Goal: Task Accomplishment & Management: Use online tool/utility

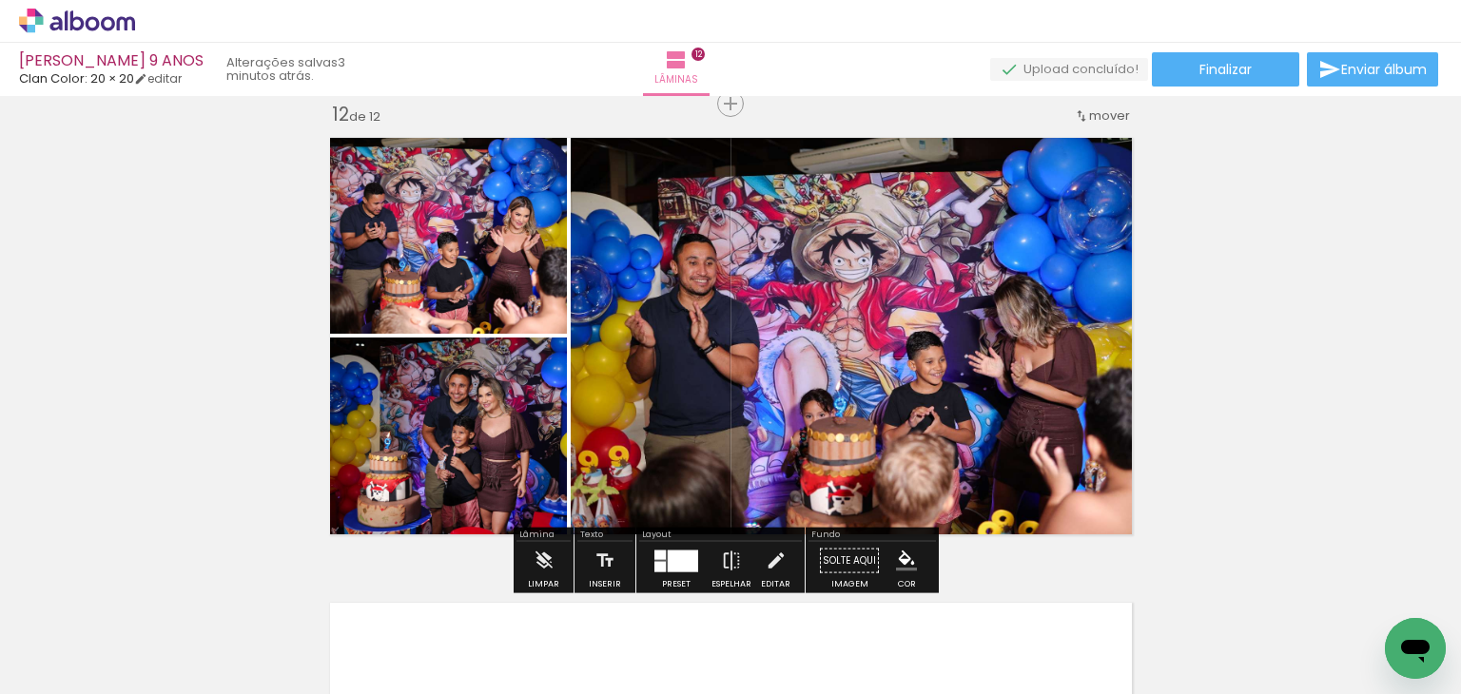
scroll to position [0, 4665]
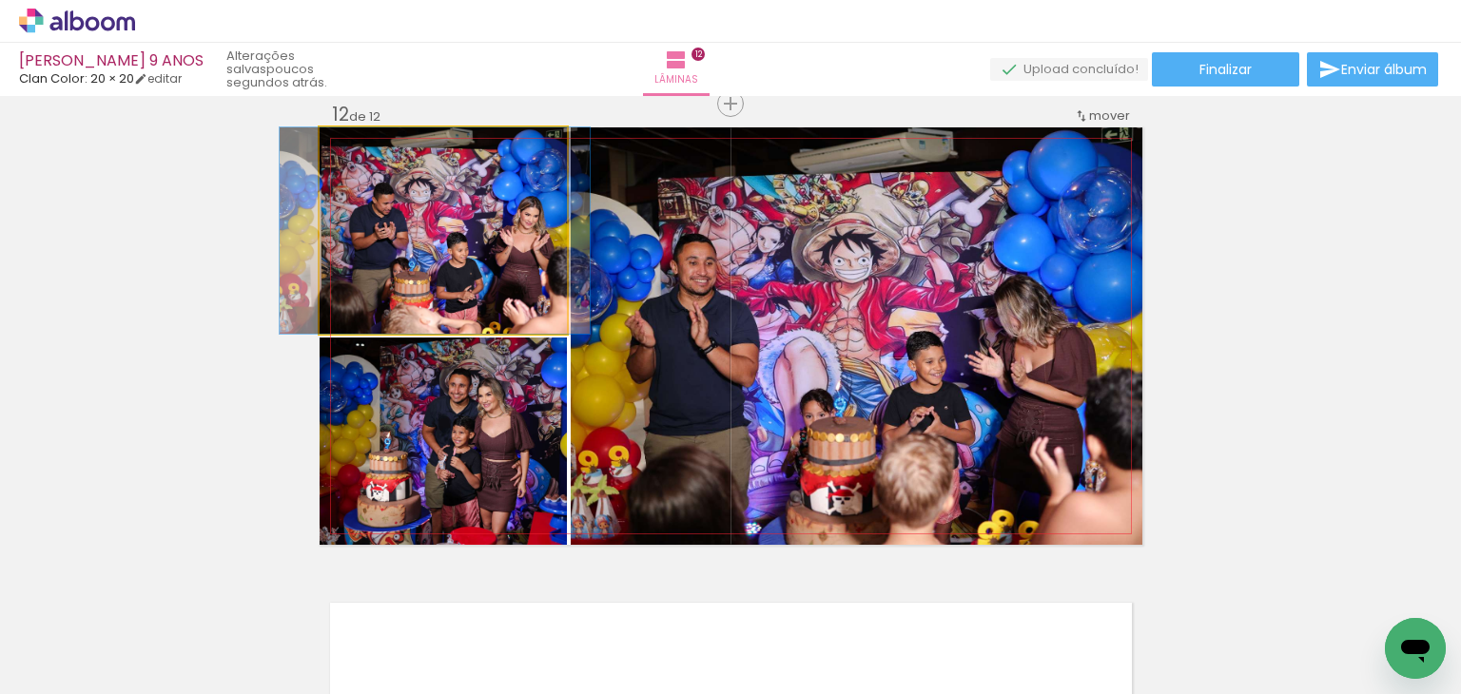
drag, startPoint x: 451, startPoint y: 248, endPoint x: 460, endPoint y: 257, distance: 12.8
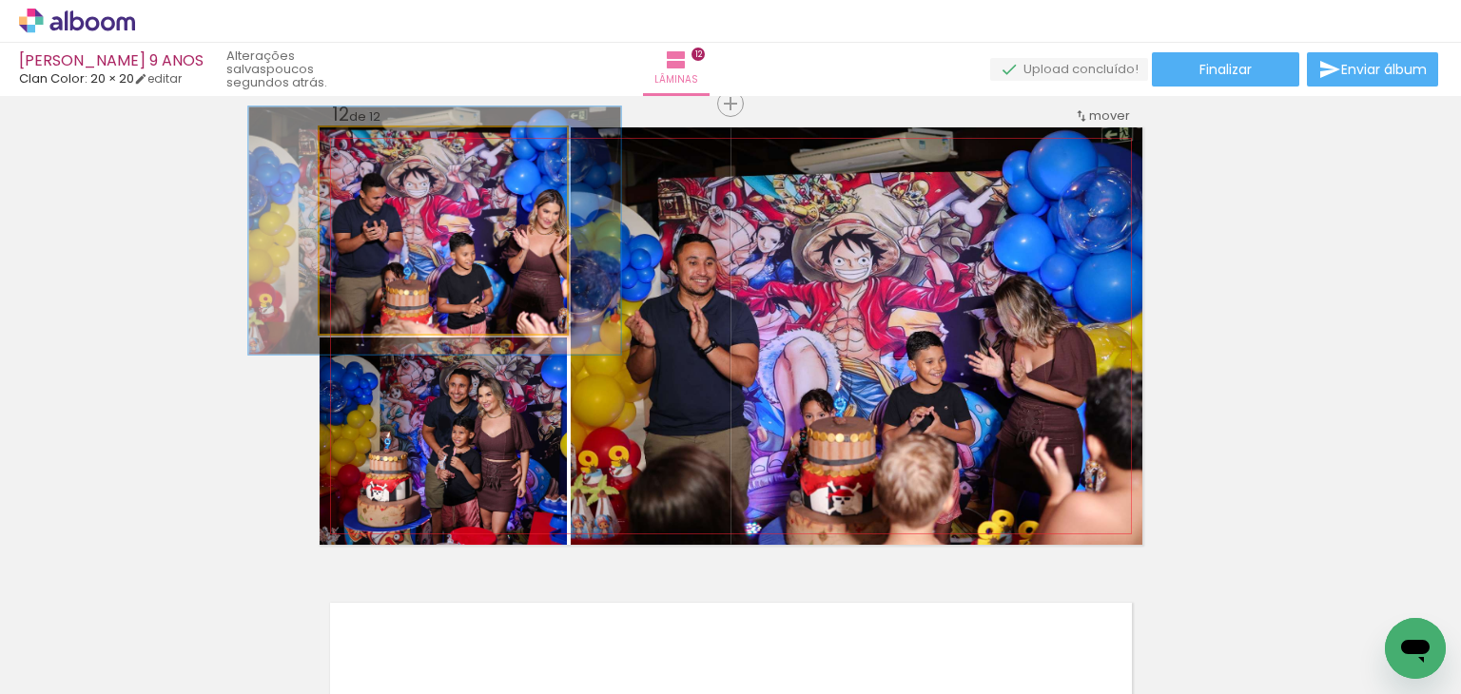
drag, startPoint x: 363, startPoint y: 146, endPoint x: 377, endPoint y: 132, distance: 18.8
type paper-slider "120"
click at [377, 132] on div at bounding box center [376, 147] width 30 height 30
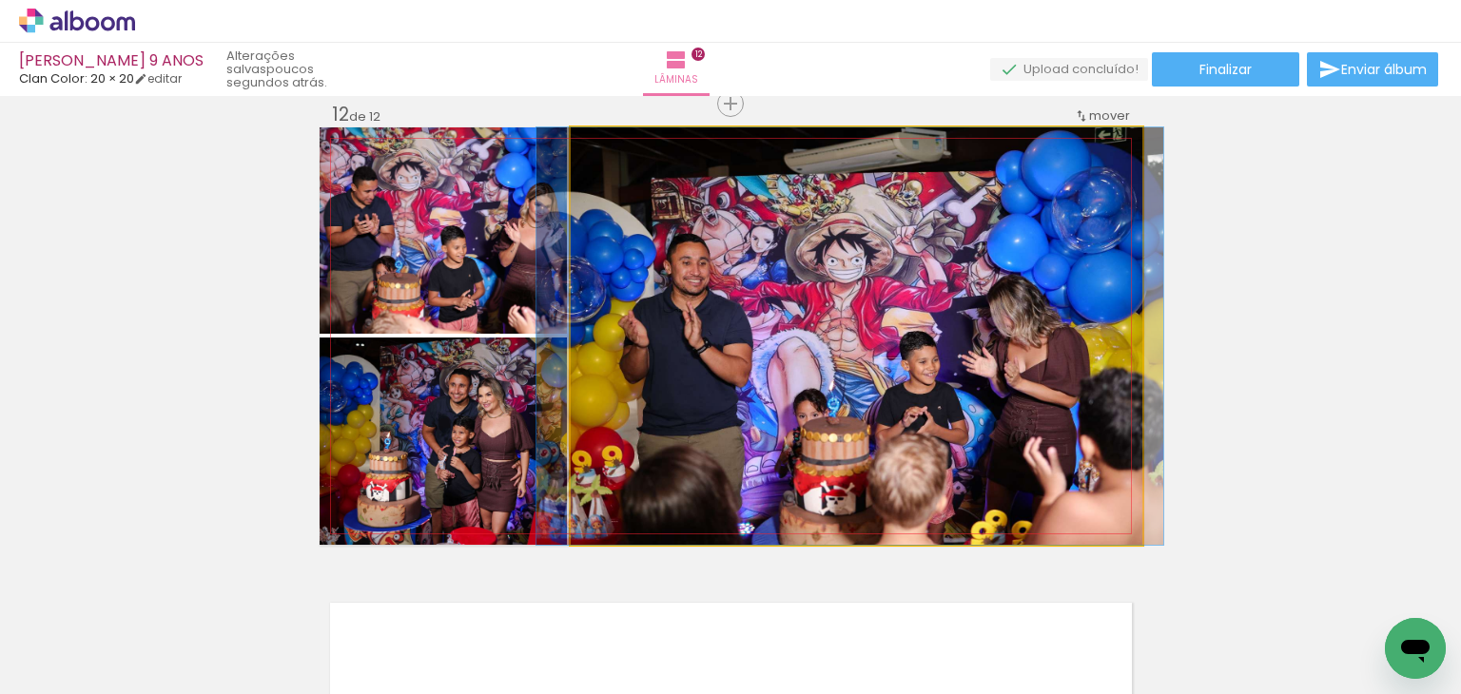
drag, startPoint x: 731, startPoint y: 391, endPoint x: 725, endPoint y: 365, distance: 26.5
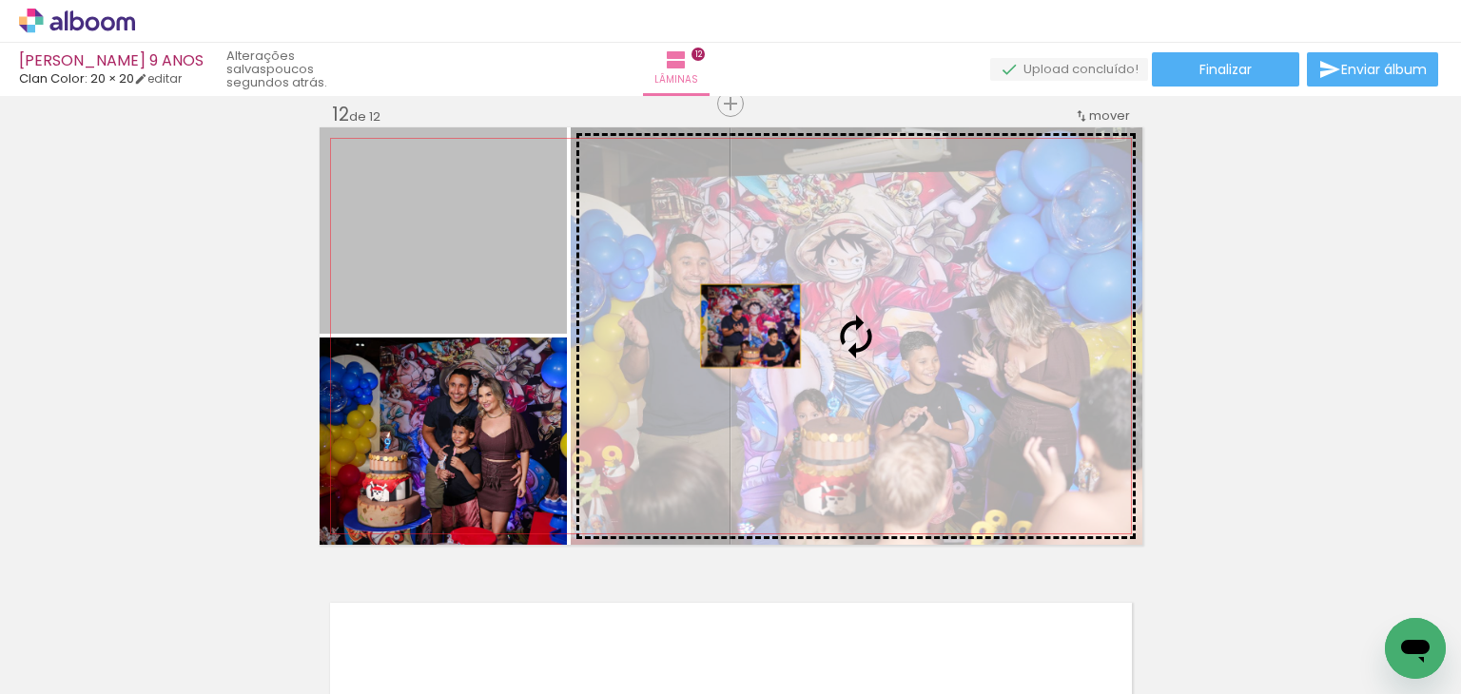
drag, startPoint x: 521, startPoint y: 281, endPoint x: 743, endPoint y: 325, distance: 226.1
click at [0, 0] on slot at bounding box center [0, 0] width 0 height 0
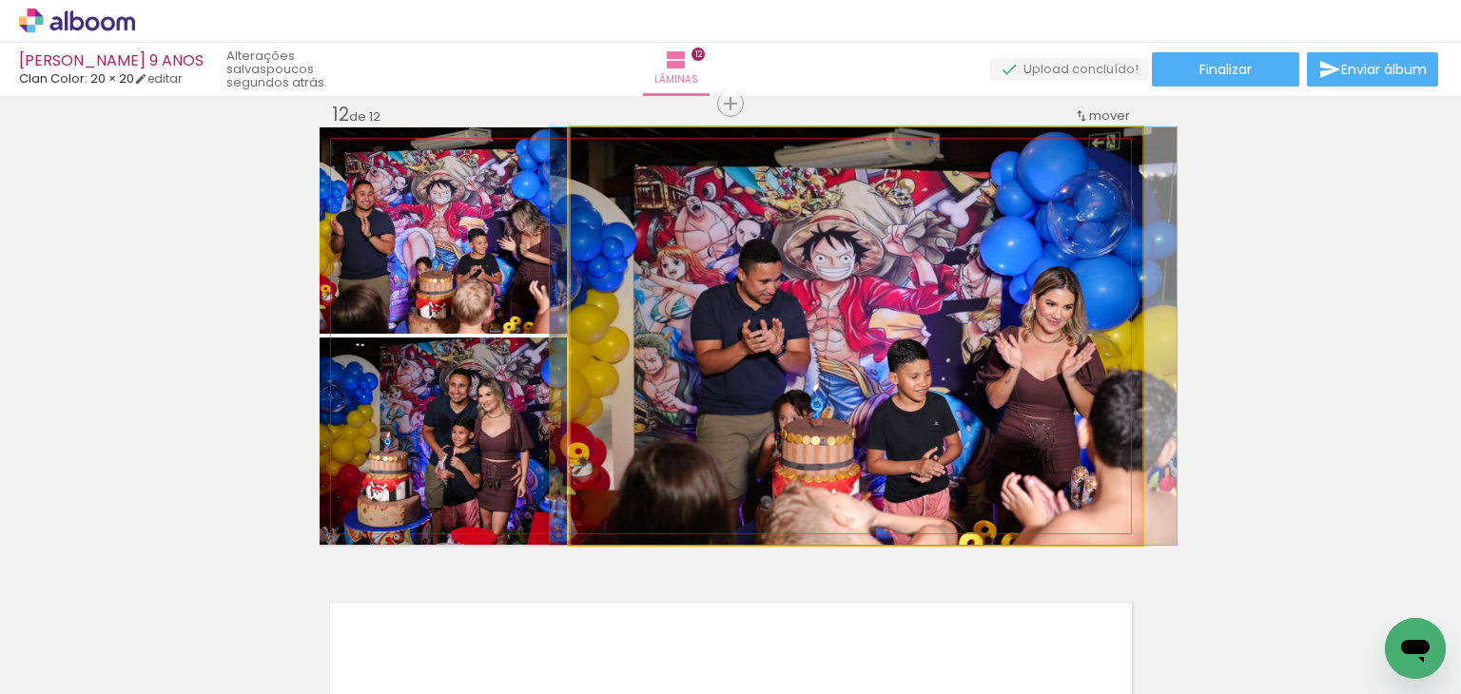
drag, startPoint x: 751, startPoint y: 320, endPoint x: 754, endPoint y: 305, distance: 14.5
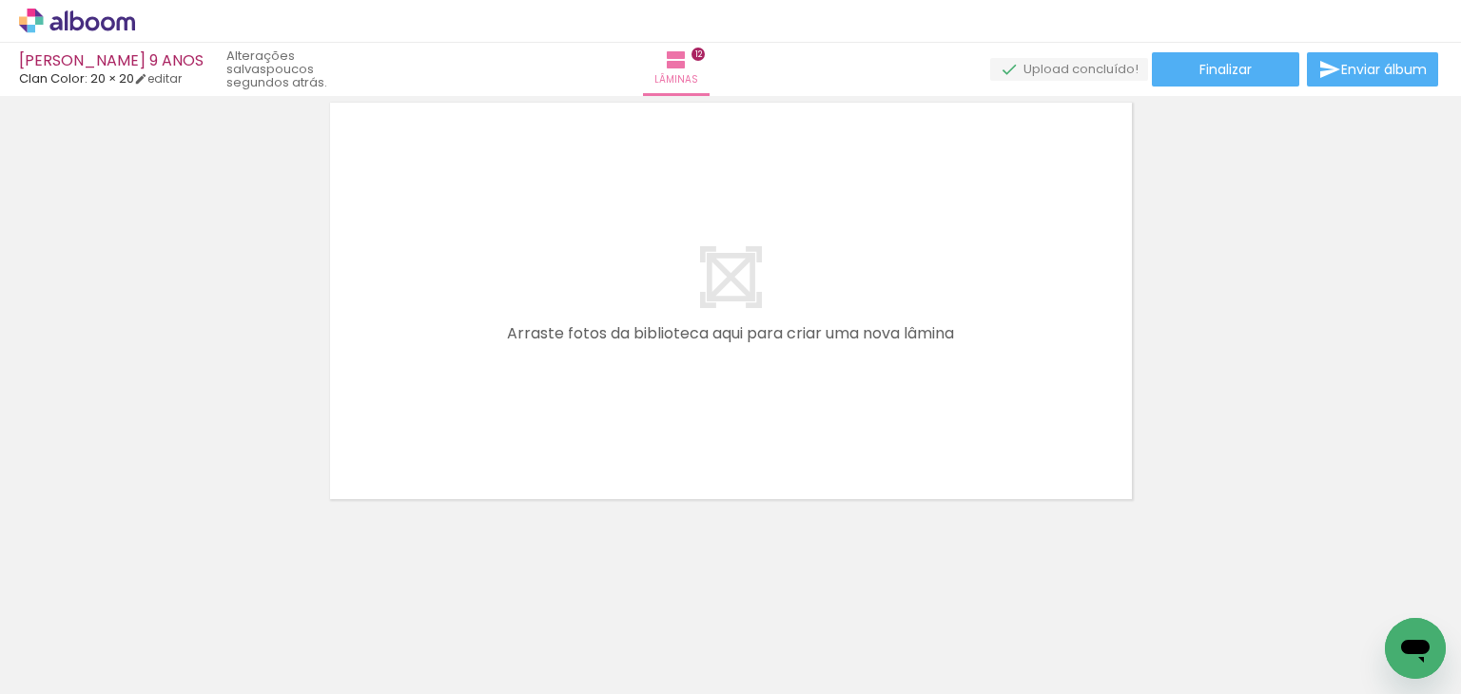
scroll to position [5641, 0]
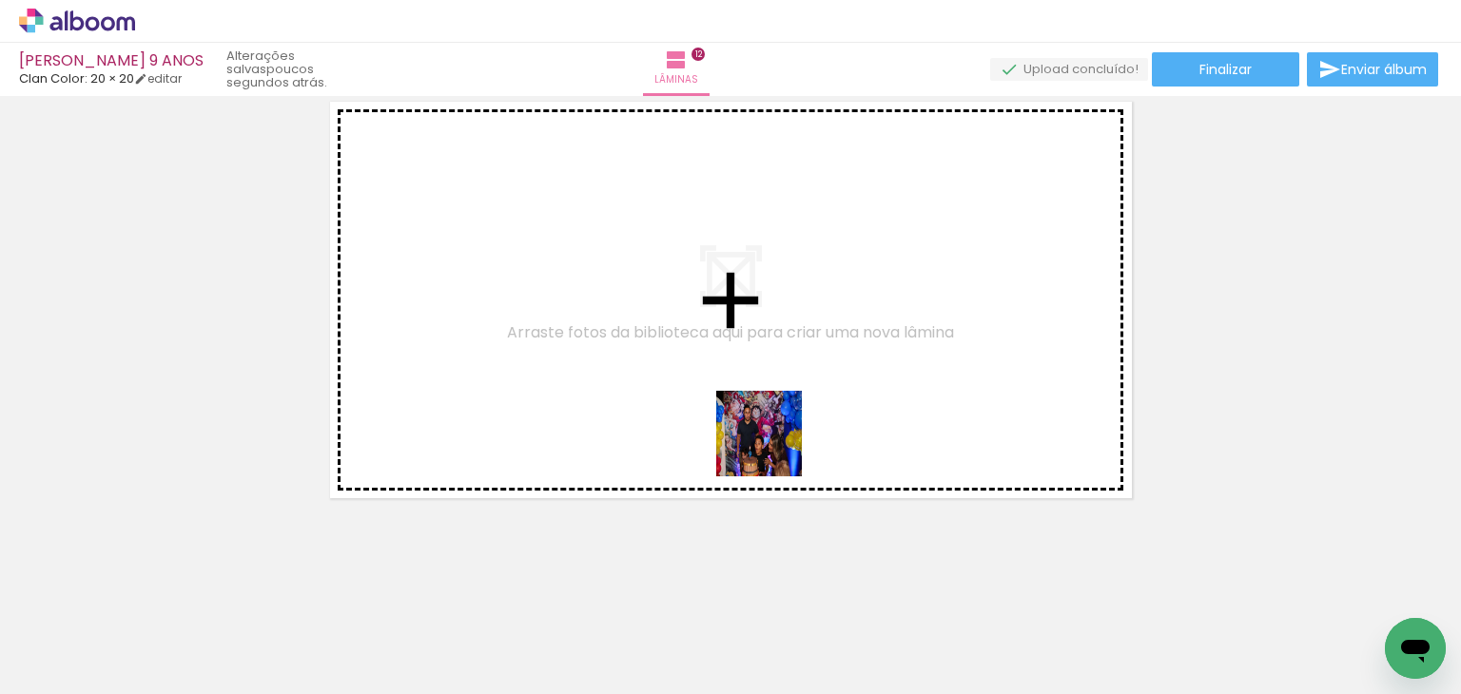
drag, startPoint x: 861, startPoint y: 627, endPoint x: 908, endPoint y: 524, distance: 113.2
click at [729, 405] on quentale-workspace at bounding box center [730, 347] width 1461 height 694
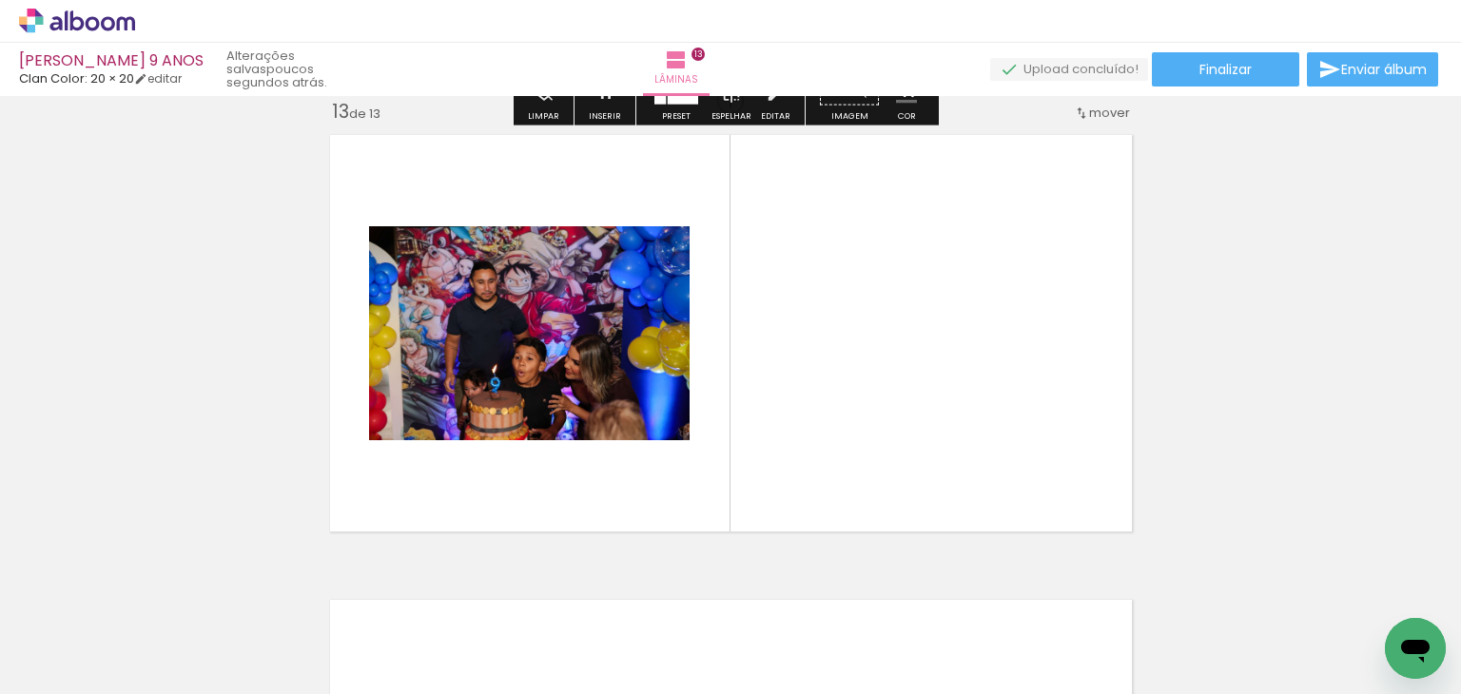
scroll to position [5605, 0]
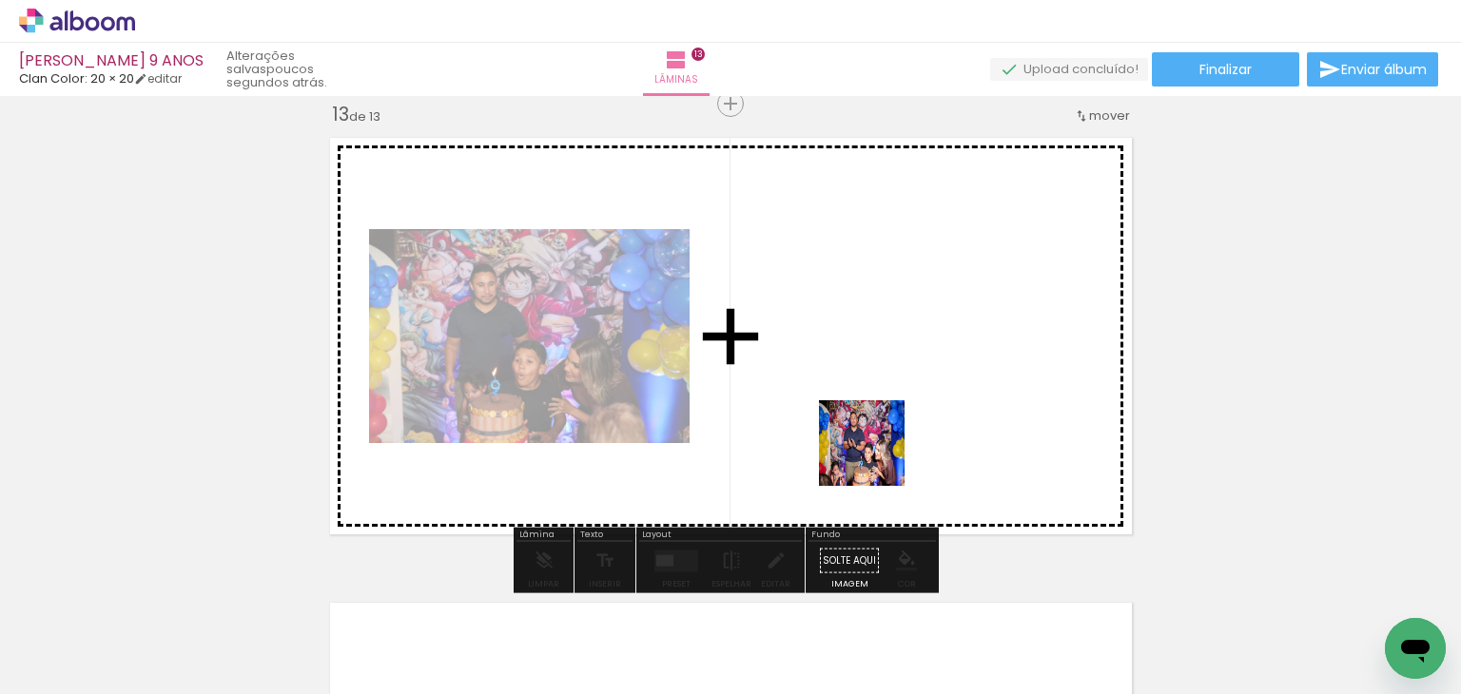
drag, startPoint x: 943, startPoint y: 619, endPoint x: 876, endPoint y: 457, distance: 175.2
click at [876, 457] on quentale-workspace at bounding box center [730, 347] width 1461 height 694
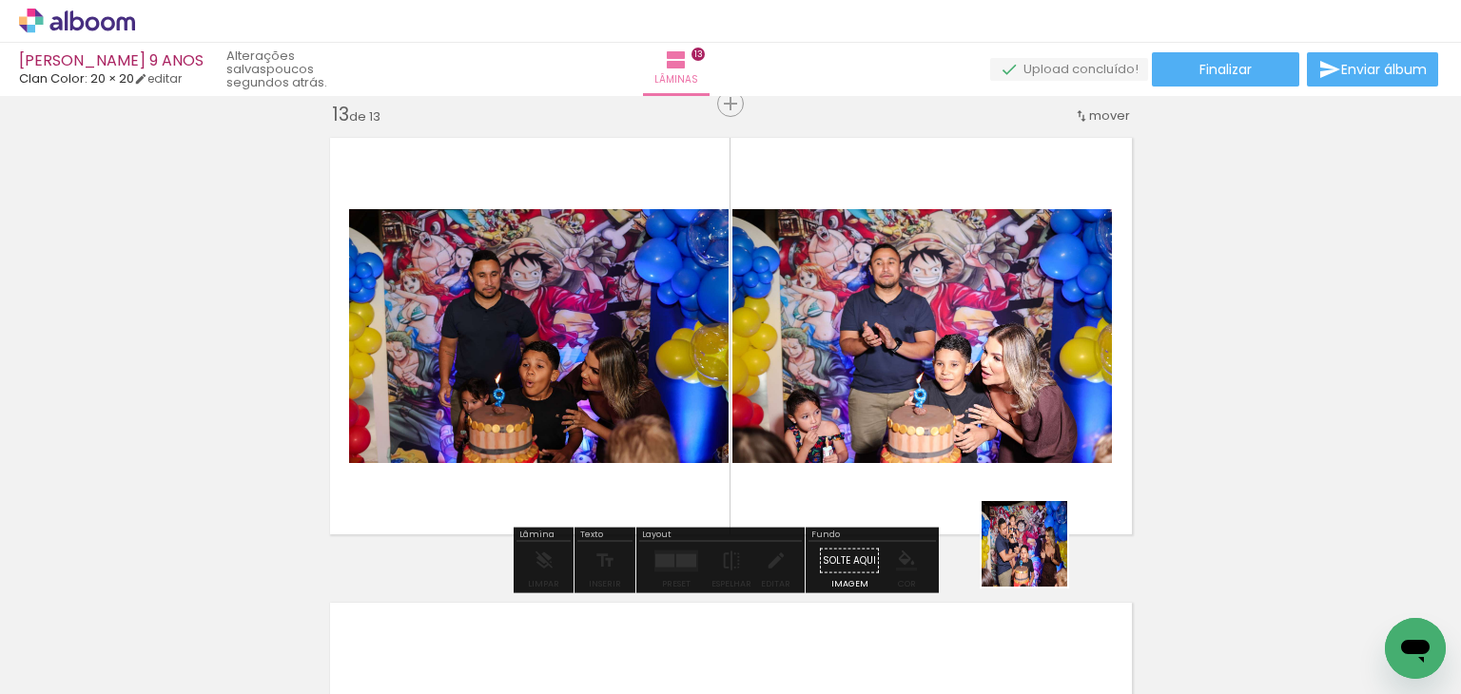
drag, startPoint x: 1039, startPoint y: 558, endPoint x: 942, endPoint y: 408, distance: 178.9
click at [942, 408] on quentale-workspace at bounding box center [730, 347] width 1461 height 694
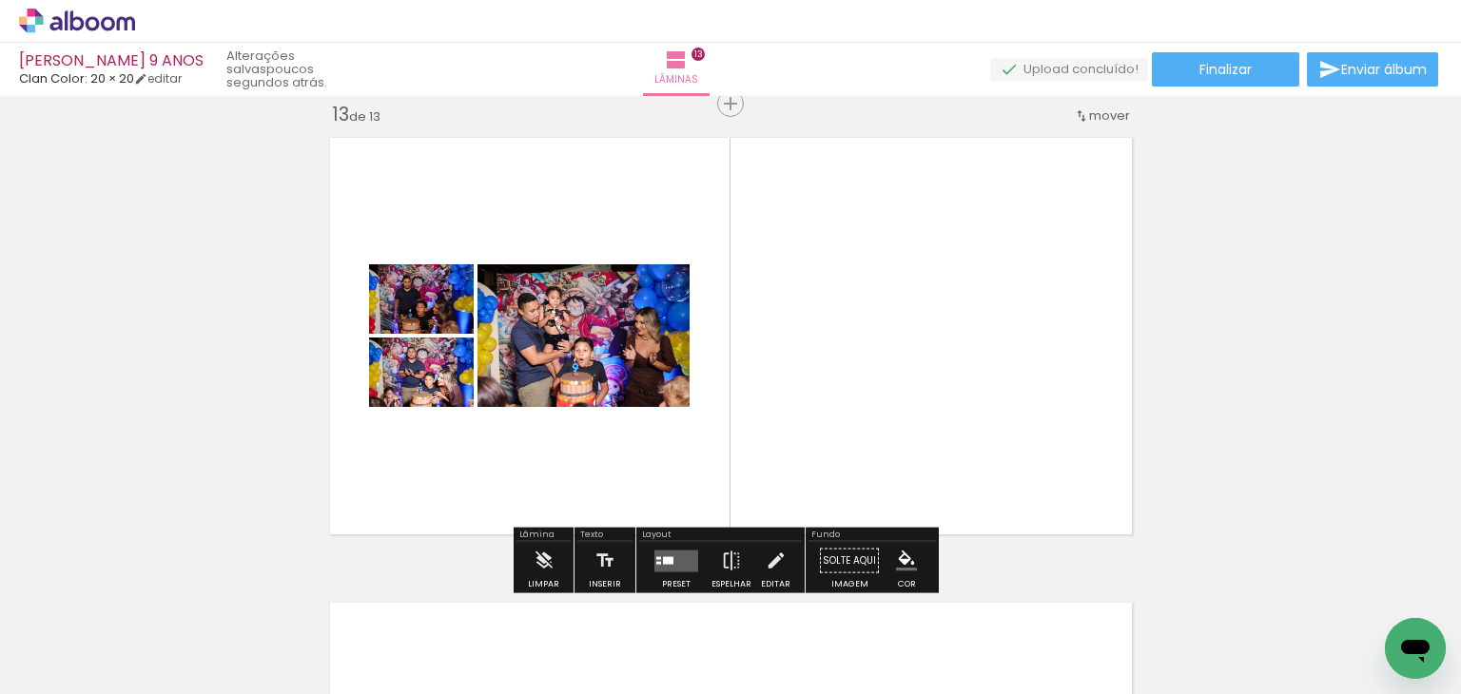
drag, startPoint x: 666, startPoint y: 551, endPoint x: 871, endPoint y: 515, distance: 208.6
click at [666, 552] on quentale-layouter at bounding box center [676, 561] width 44 height 22
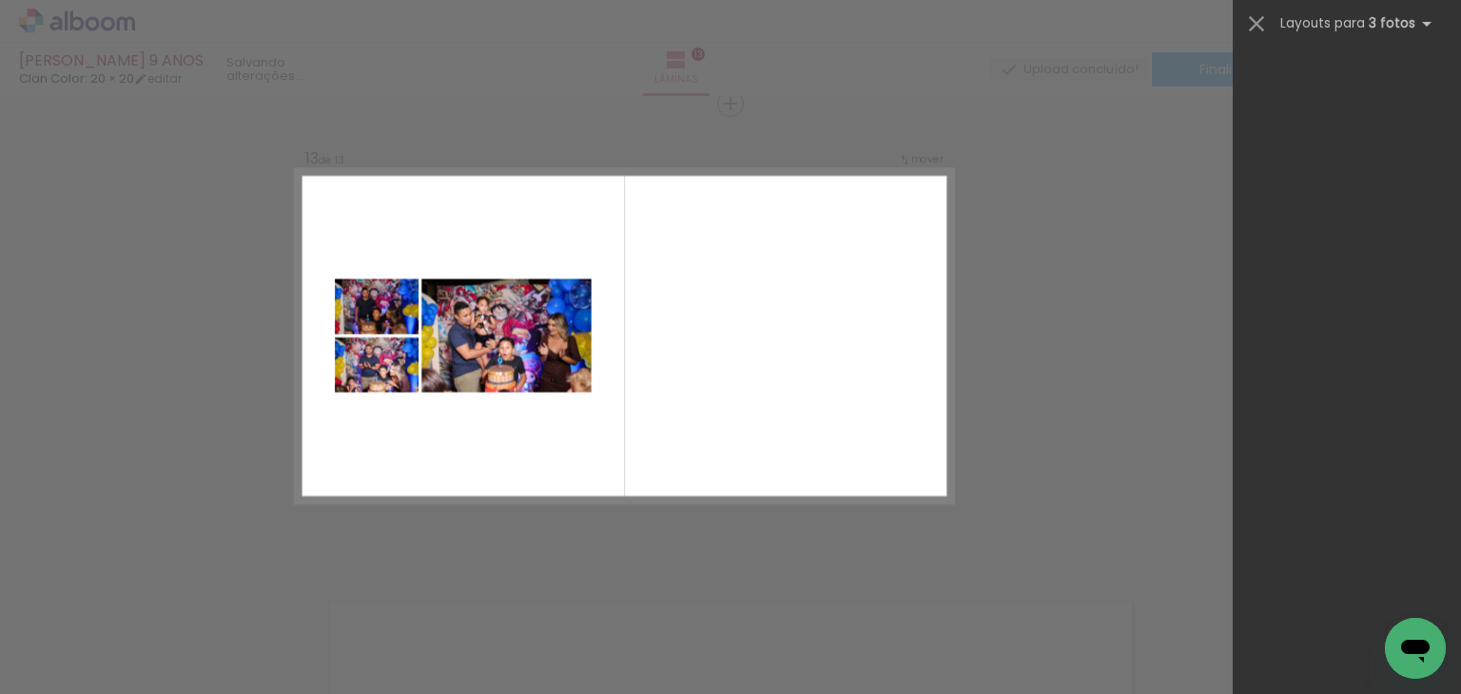
scroll to position [0, 0]
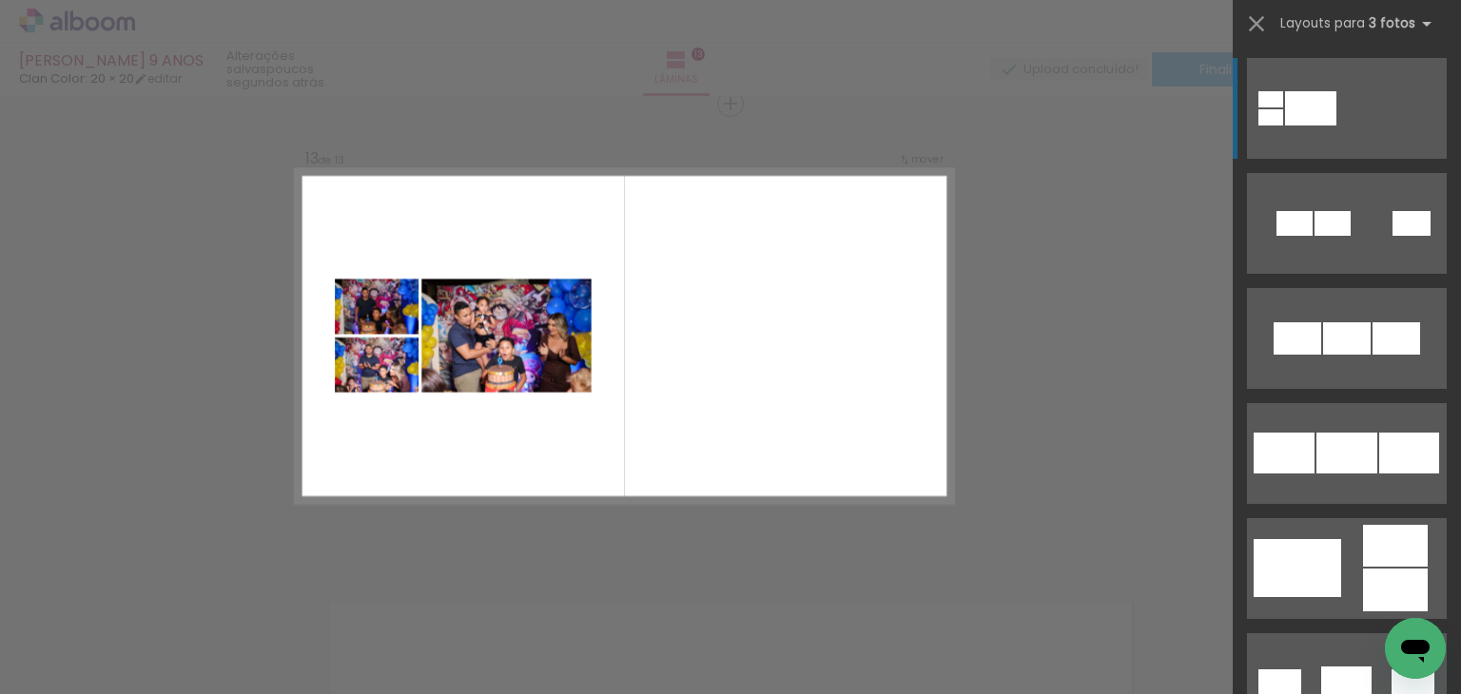
drag, startPoint x: 1447, startPoint y: 69, endPoint x: 1447, endPoint y: 119, distance: 49.5
click at [1446, 126] on div at bounding box center [1347, 369] width 228 height 651
drag, startPoint x: 1445, startPoint y: 286, endPoint x: 1456, endPoint y: 360, distance: 74.1
click at [1456, 360] on div at bounding box center [1347, 369] width 228 height 651
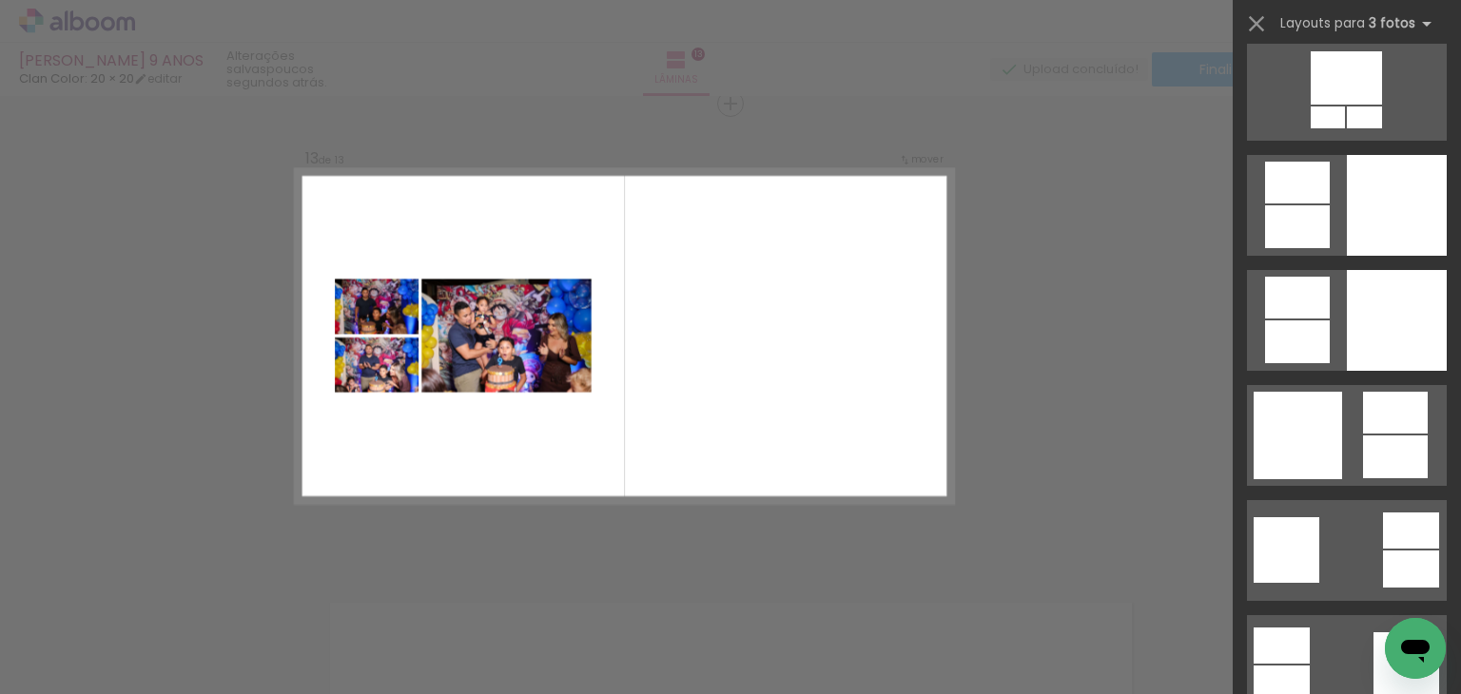
scroll to position [4926, 0]
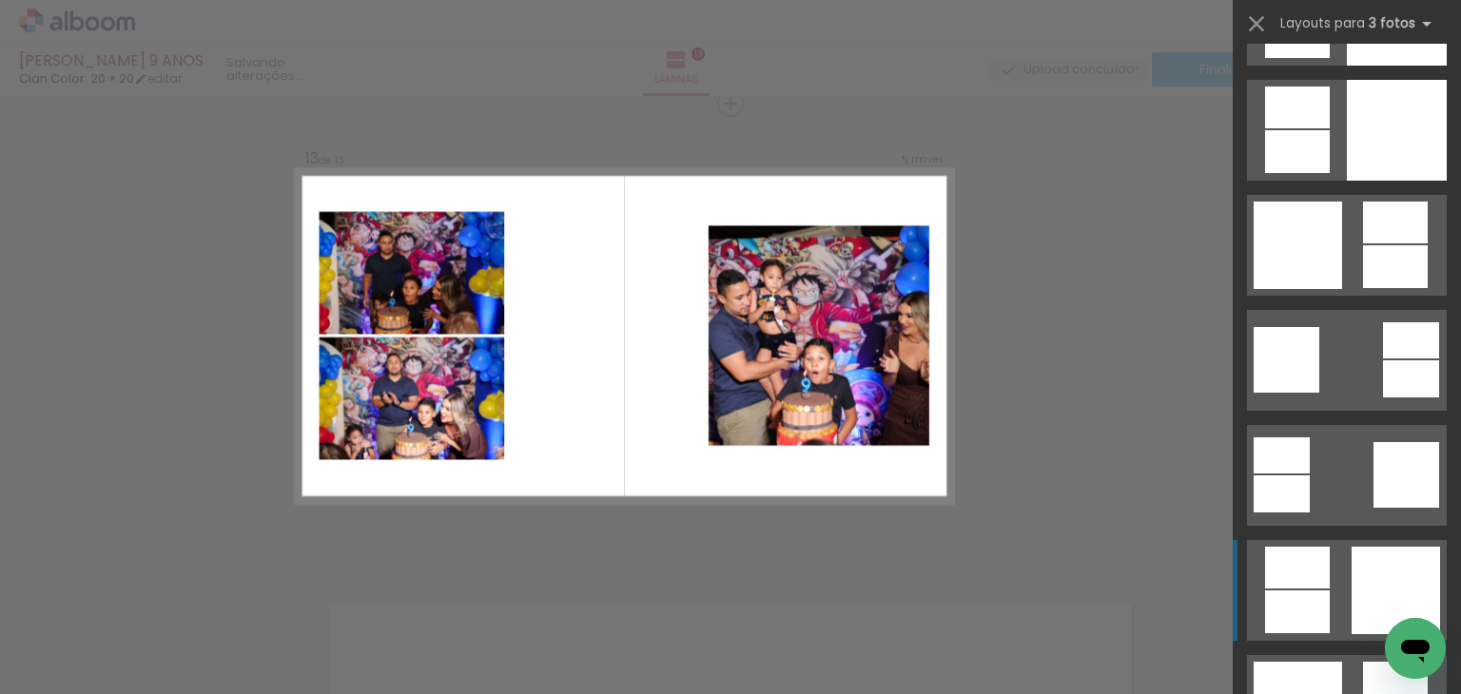
drag, startPoint x: 1429, startPoint y: 453, endPoint x: 1432, endPoint y: 584, distance: 131.3
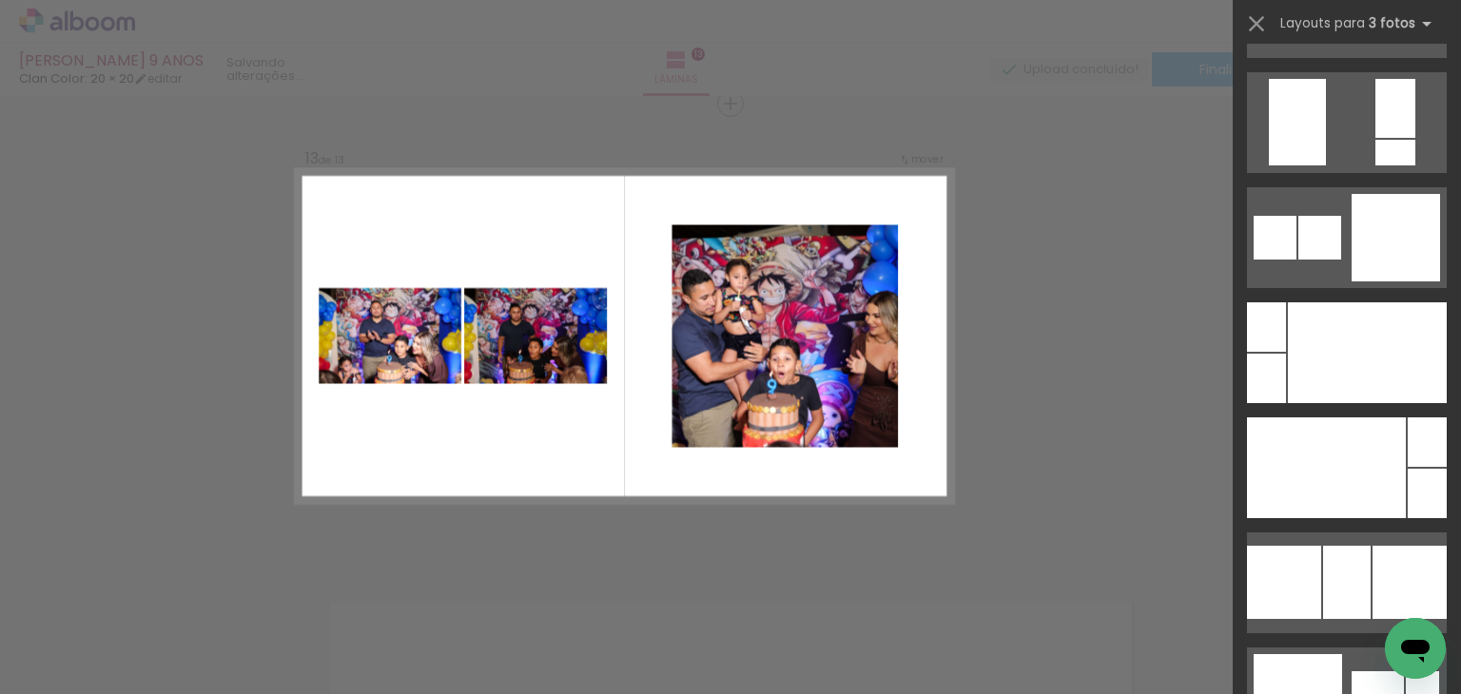
scroll to position [18211, 0]
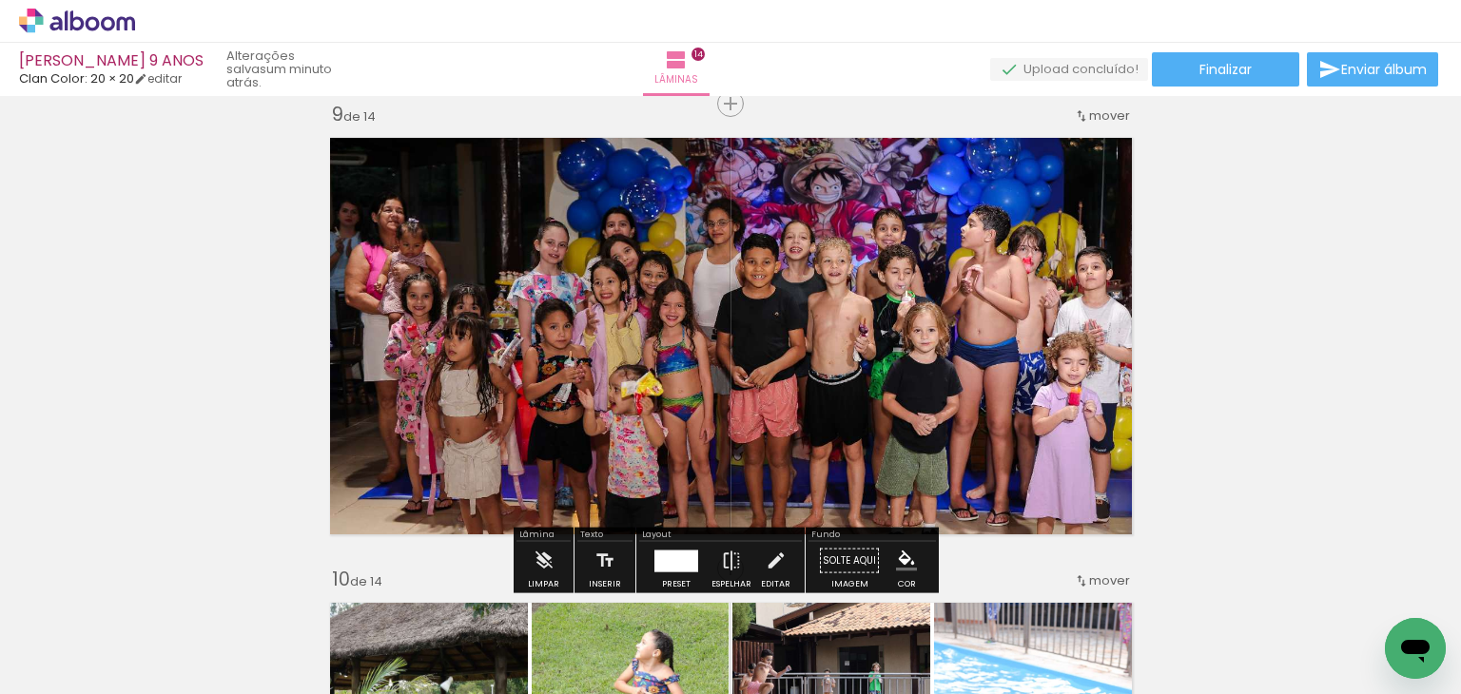
scroll to position [0, 3381]
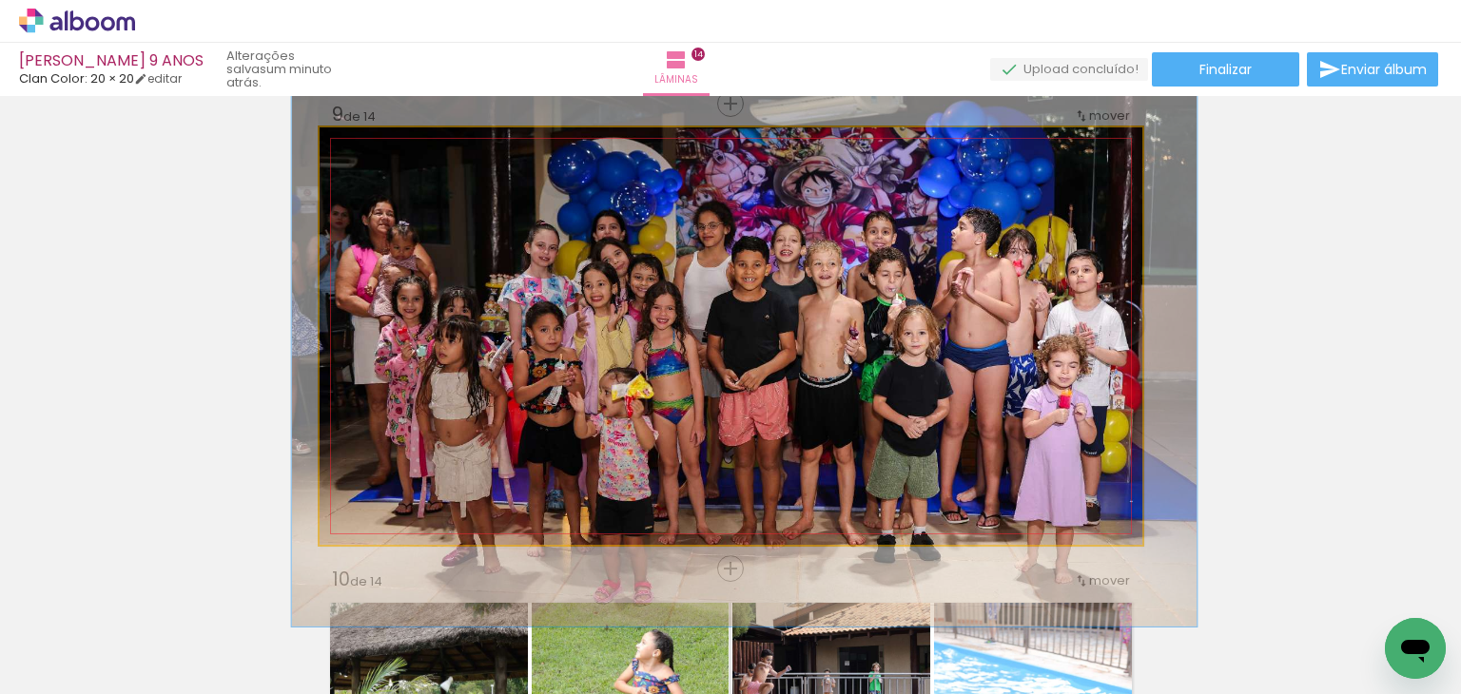
drag, startPoint x: 617, startPoint y: 252, endPoint x: 608, endPoint y: 255, distance: 9.9
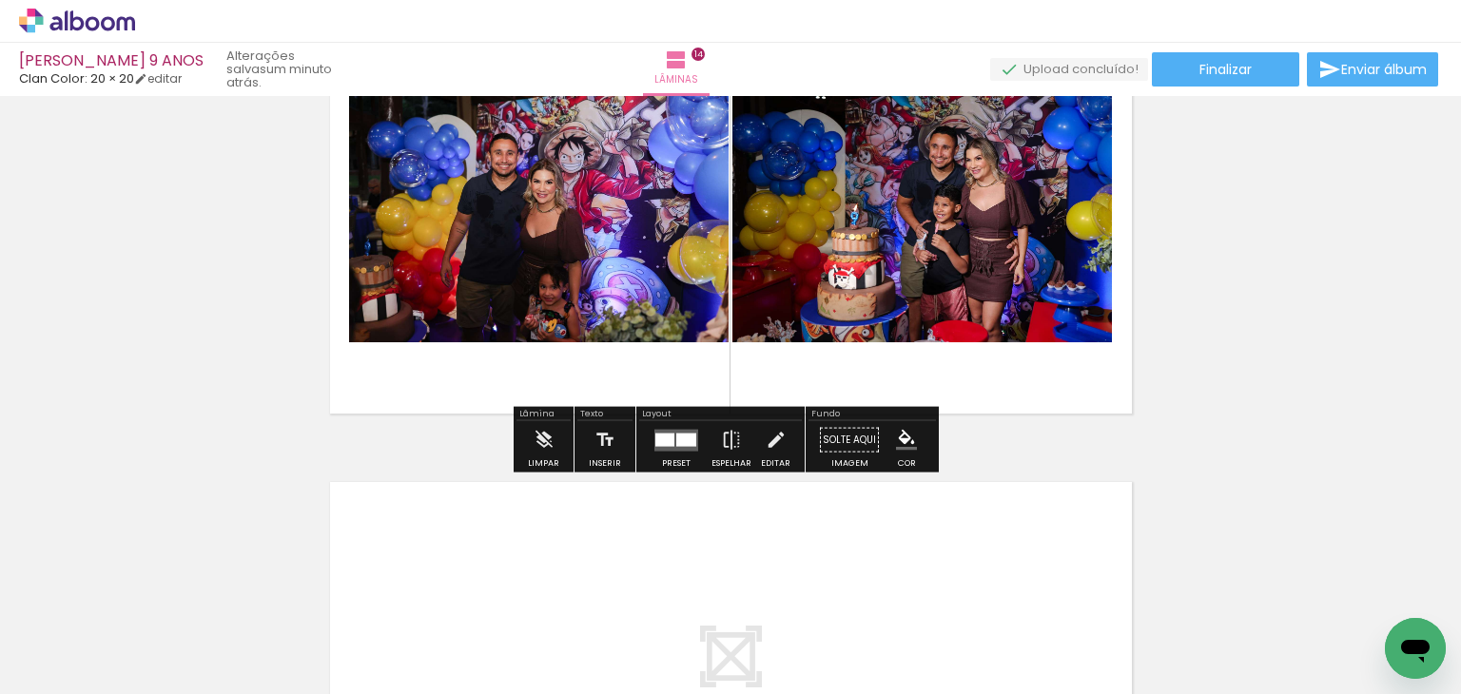
scroll to position [6122, 0]
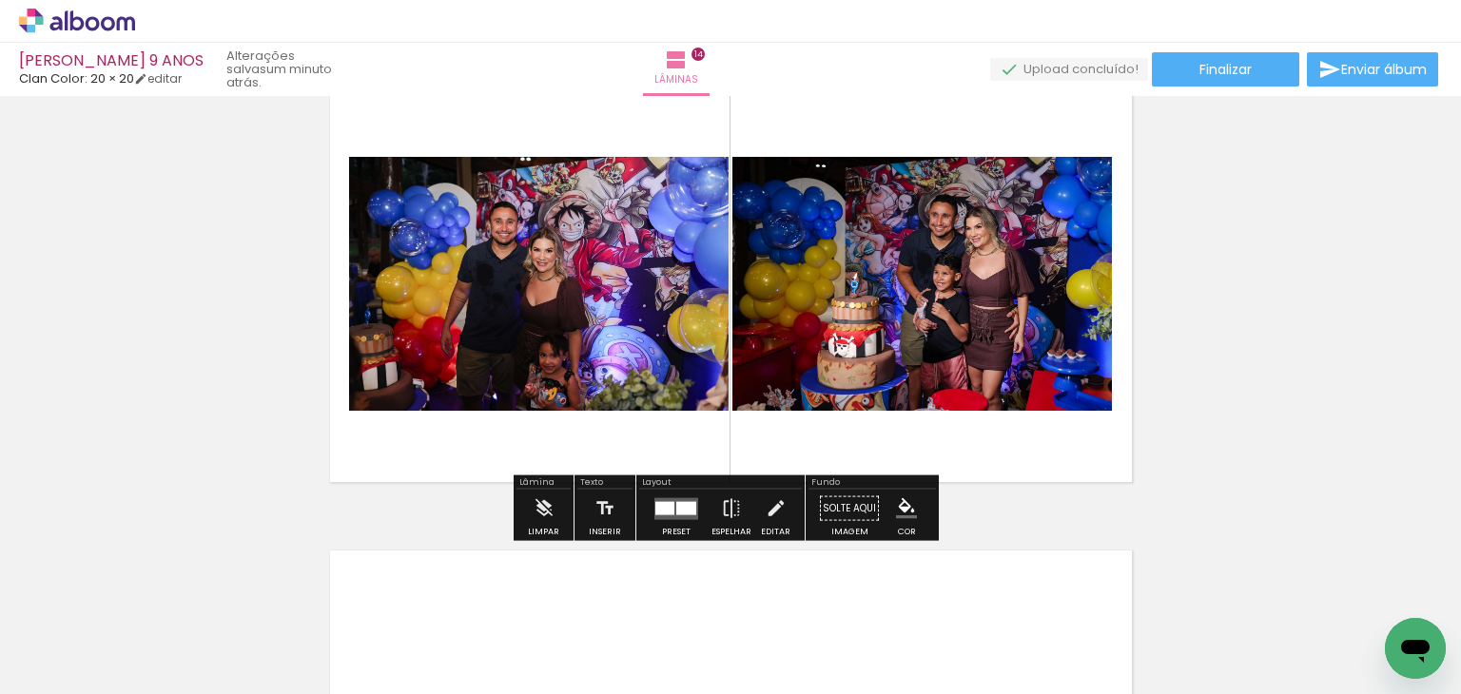
click at [685, 510] on div at bounding box center [686, 507] width 20 height 13
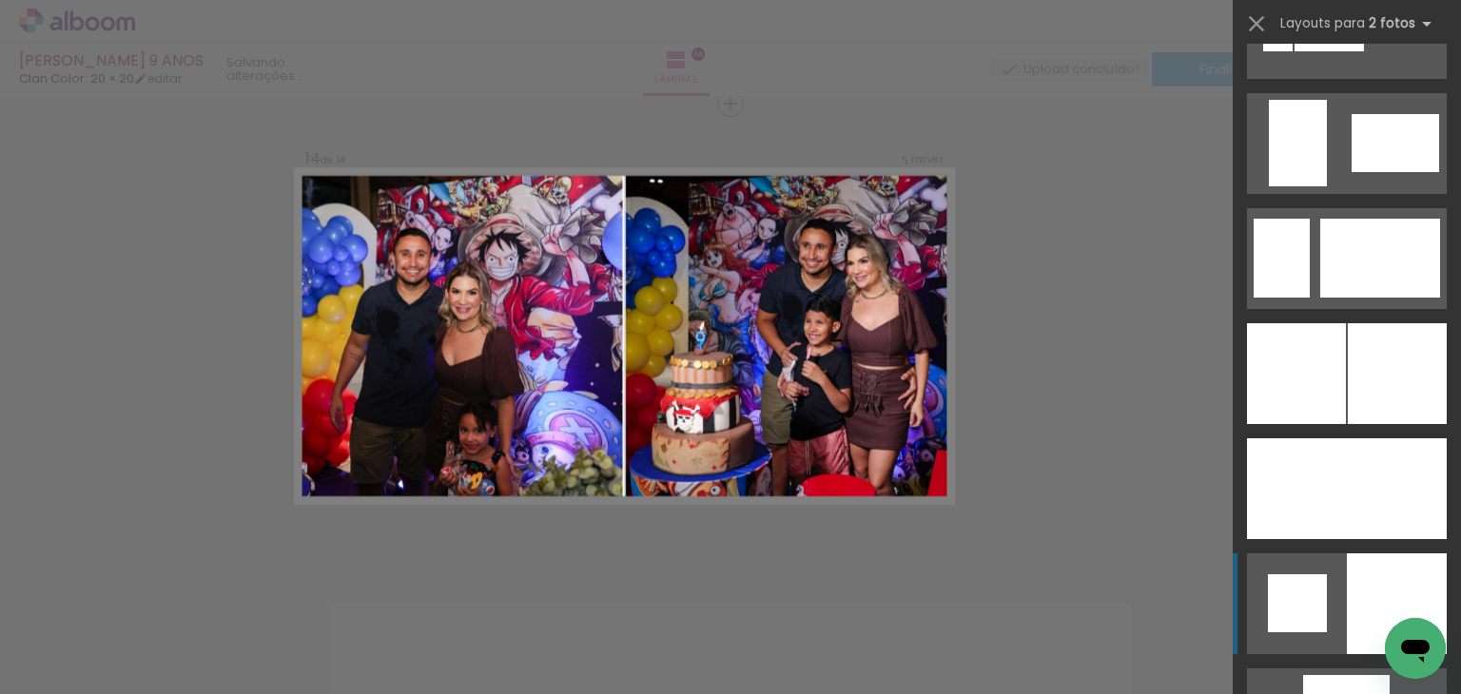
scroll to position [4565, 0]
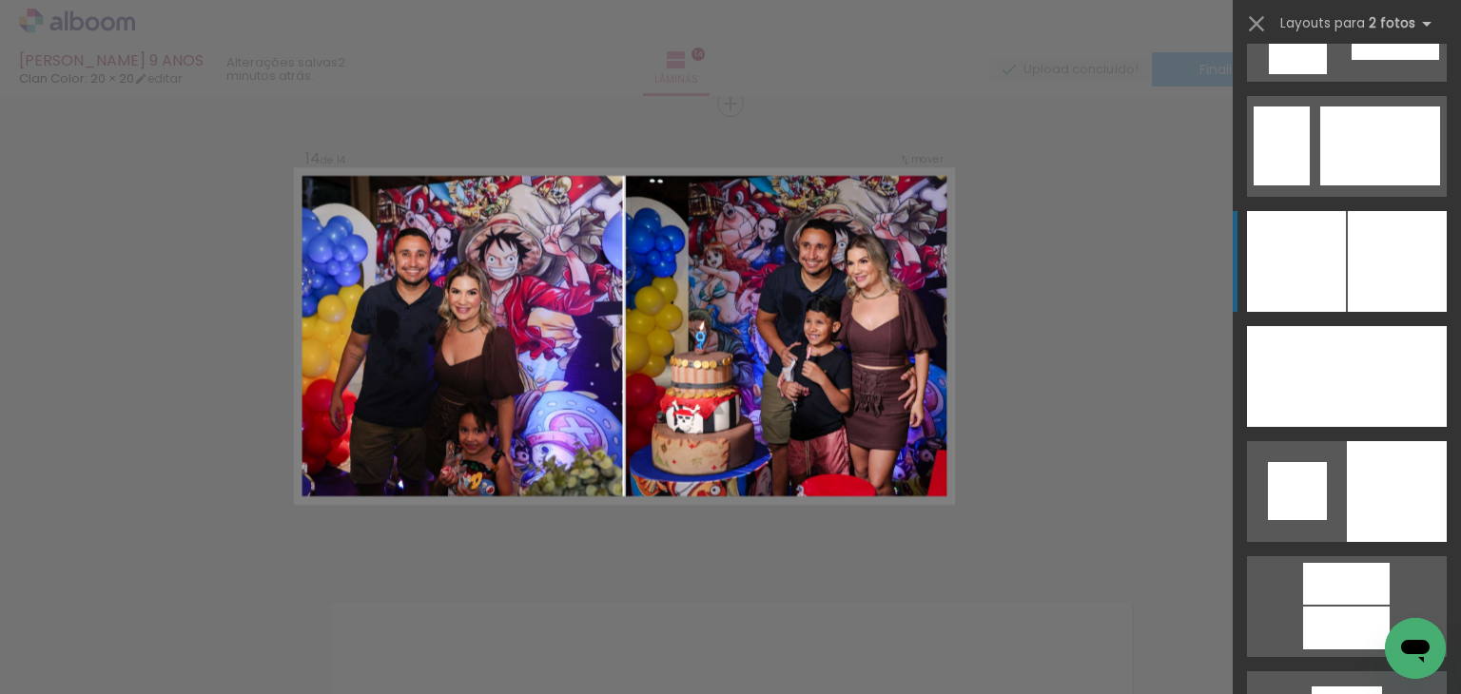
click at [1358, 280] on div at bounding box center [1397, 261] width 99 height 101
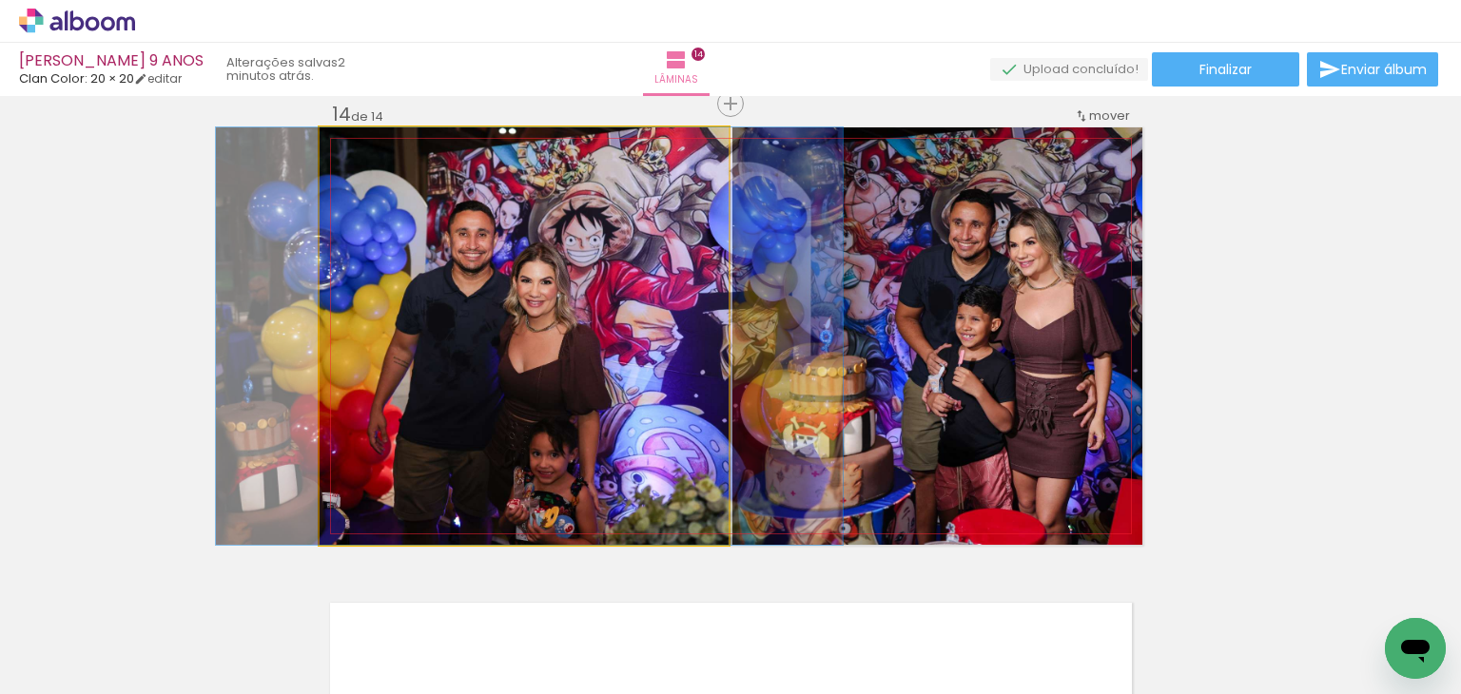
drag, startPoint x: 604, startPoint y: 398, endPoint x: 610, endPoint y: 334, distance: 64.0
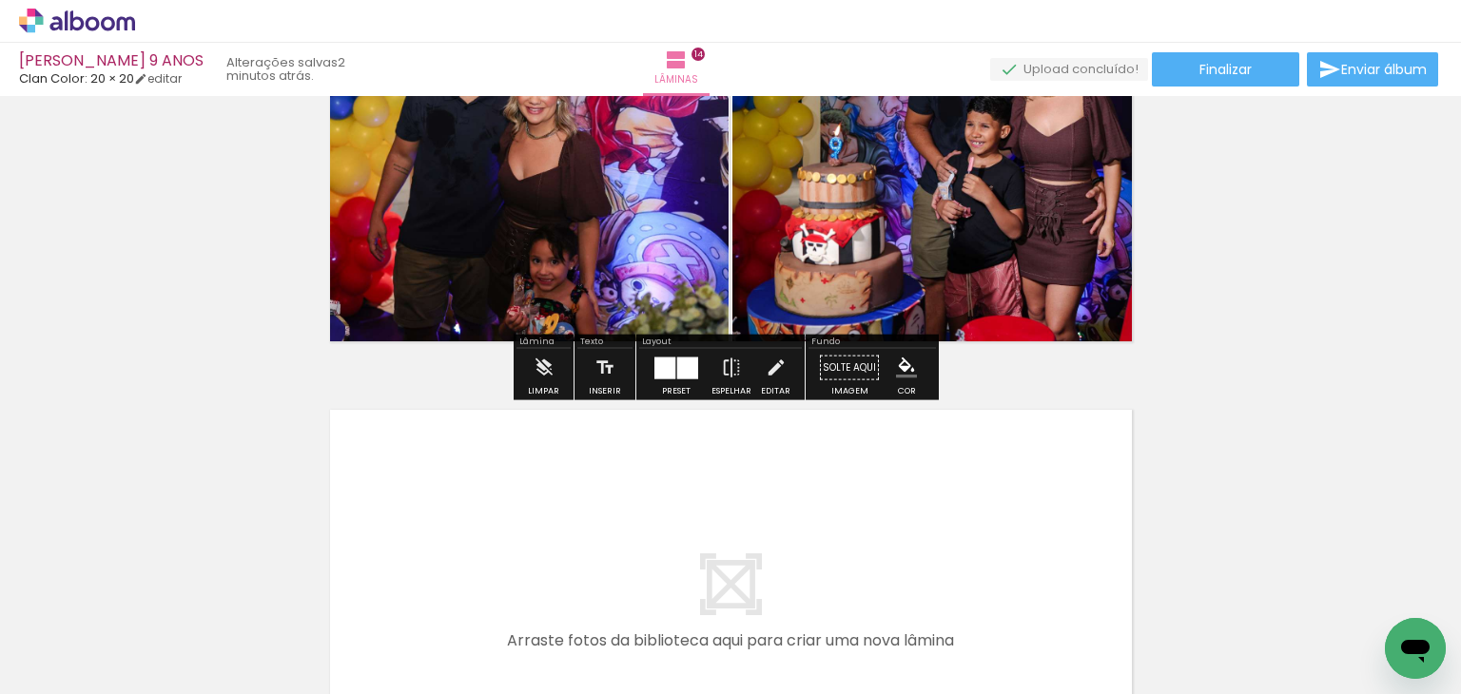
scroll to position [6260, 0]
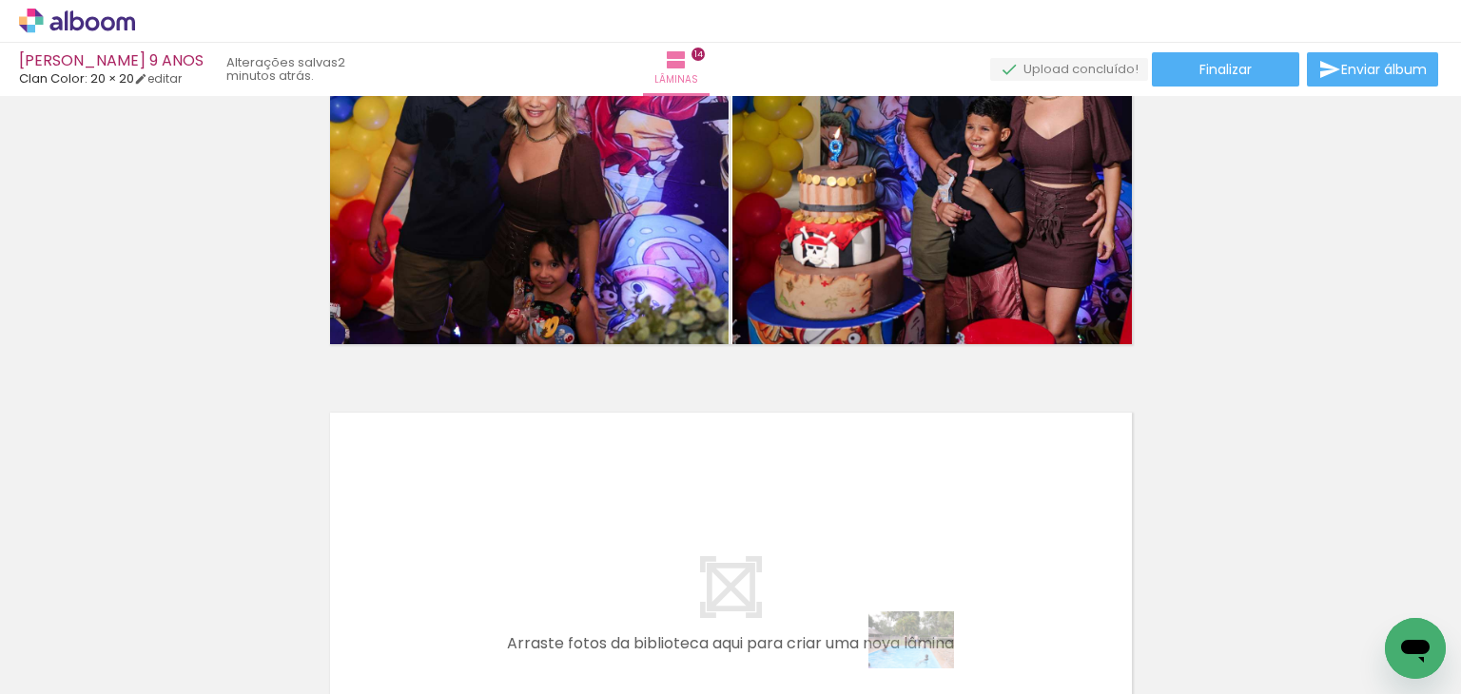
click at [910, 670] on quentale-thumb at bounding box center [857, 629] width 107 height 109
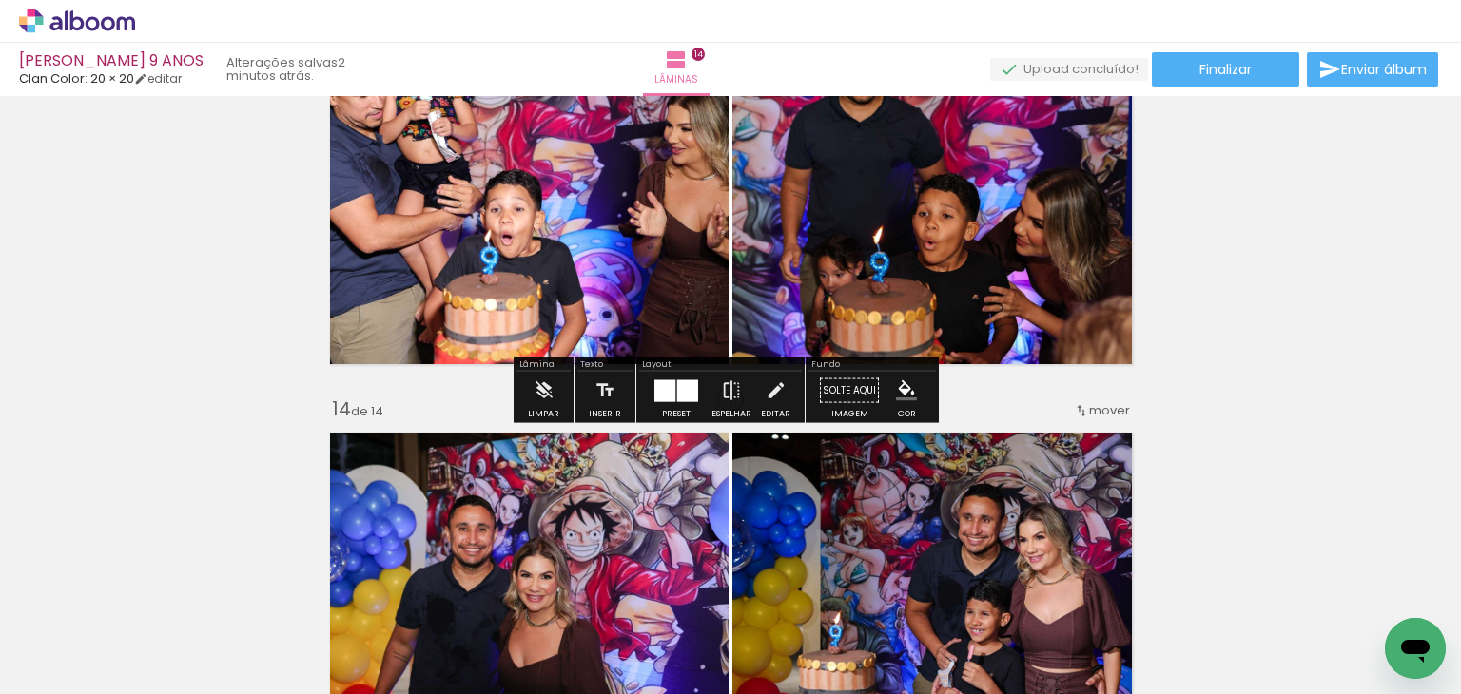
scroll to position [5975, 0]
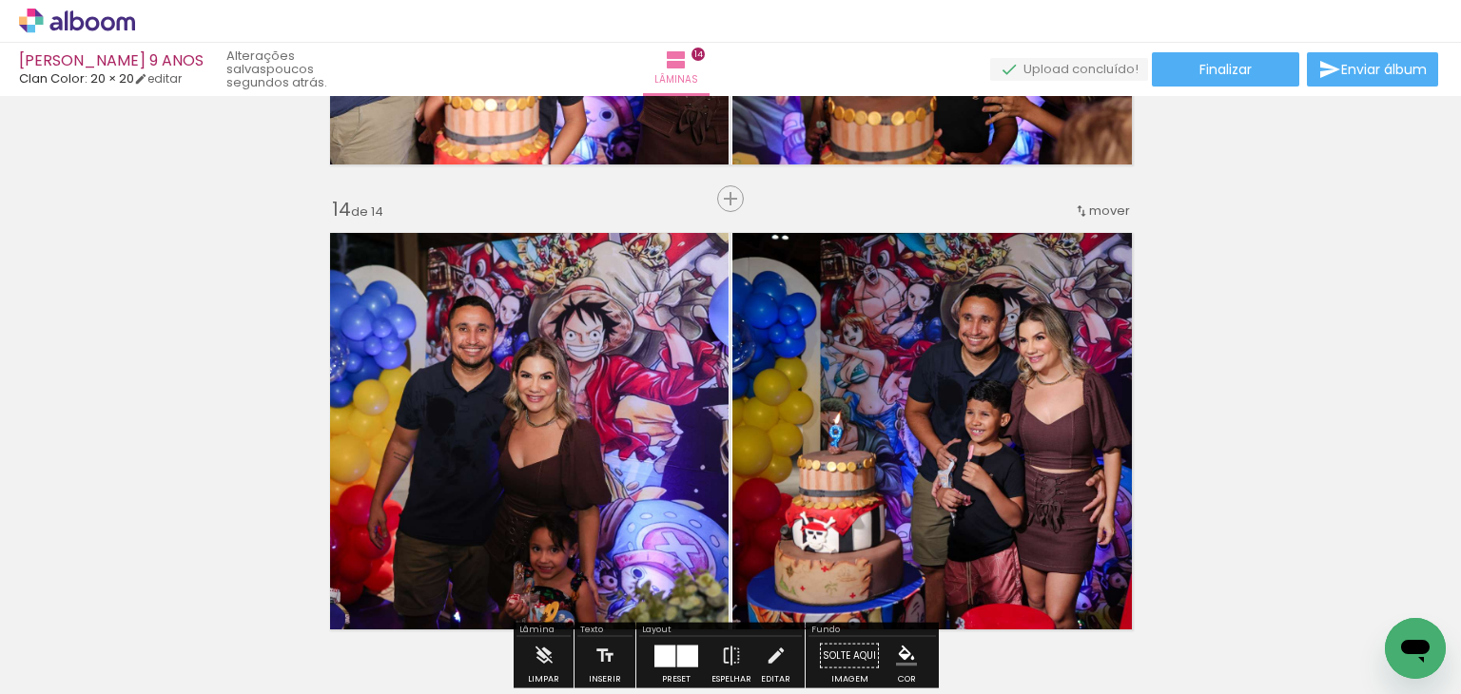
click at [1110, 210] on span "mover" at bounding box center [1109, 211] width 41 height 18
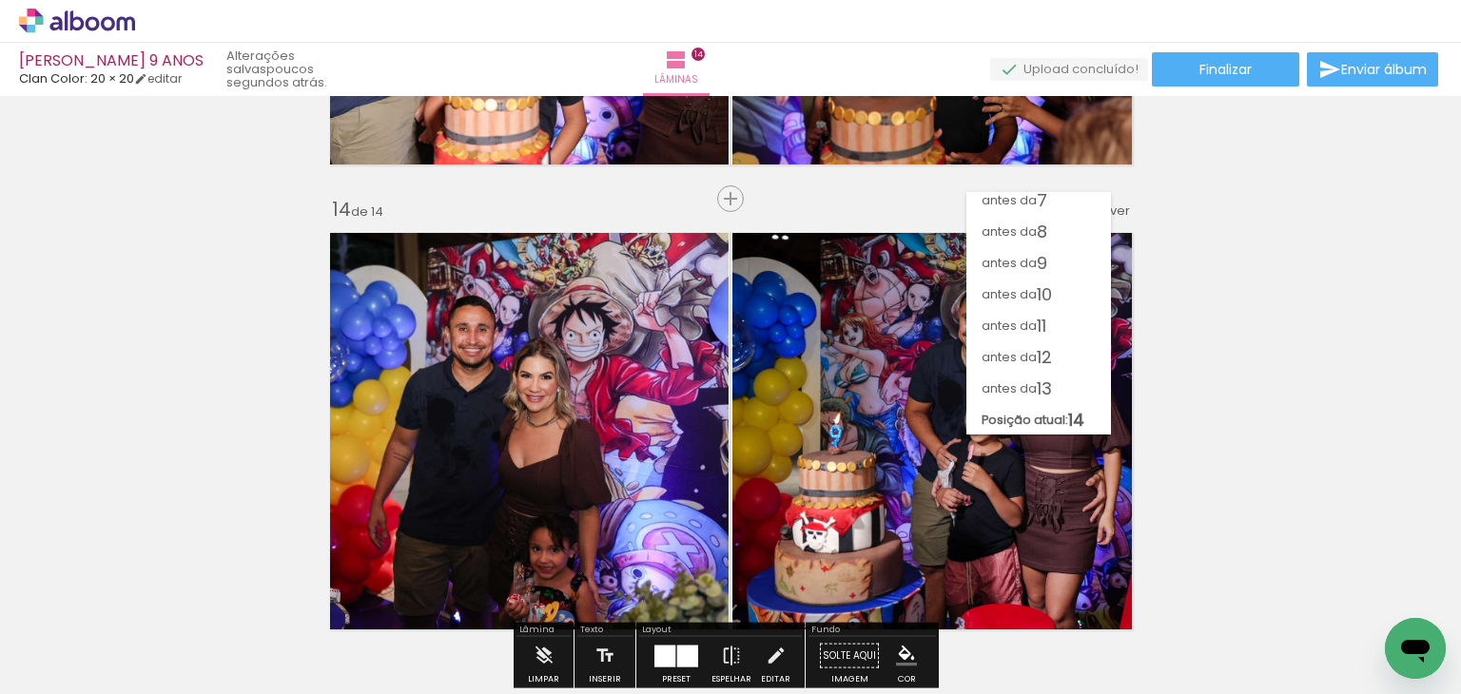
scroll to position [197, 0]
click at [1042, 355] on span "12" at bounding box center [1044, 356] width 15 height 31
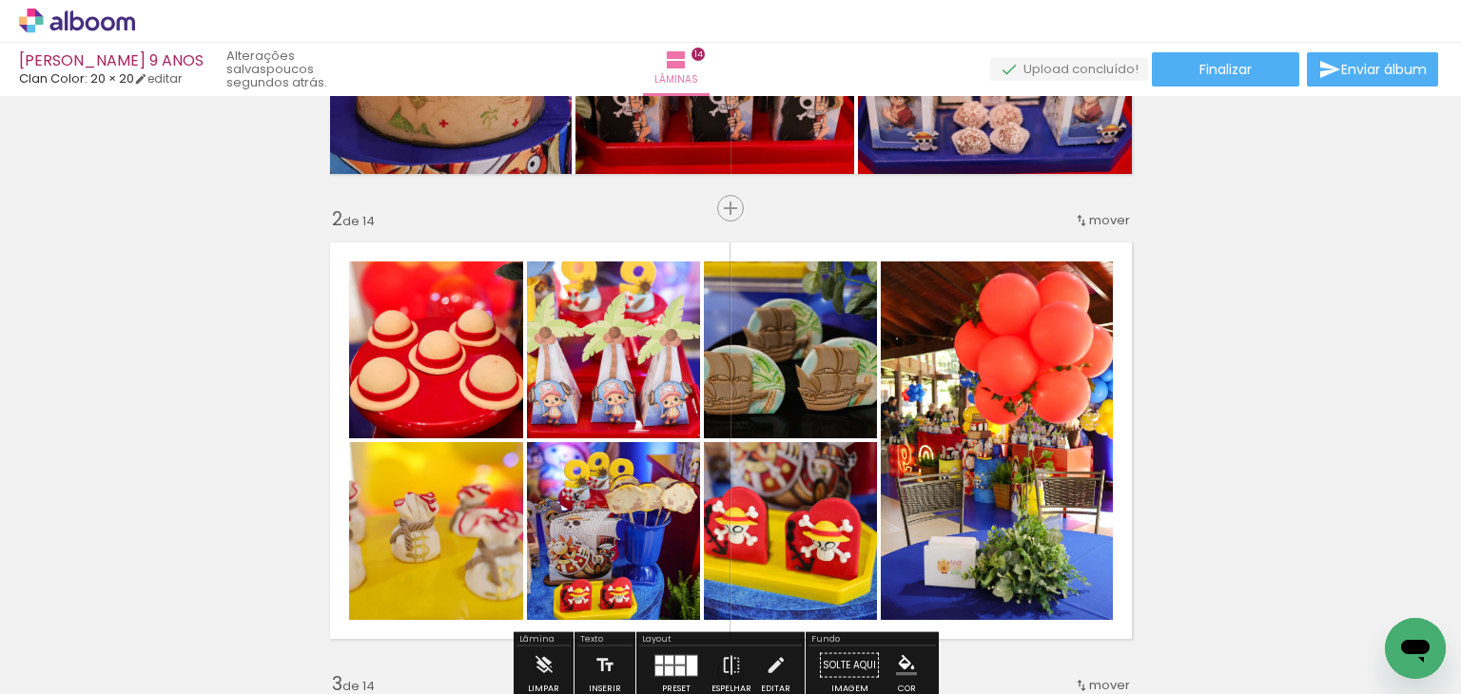
scroll to position [479, 0]
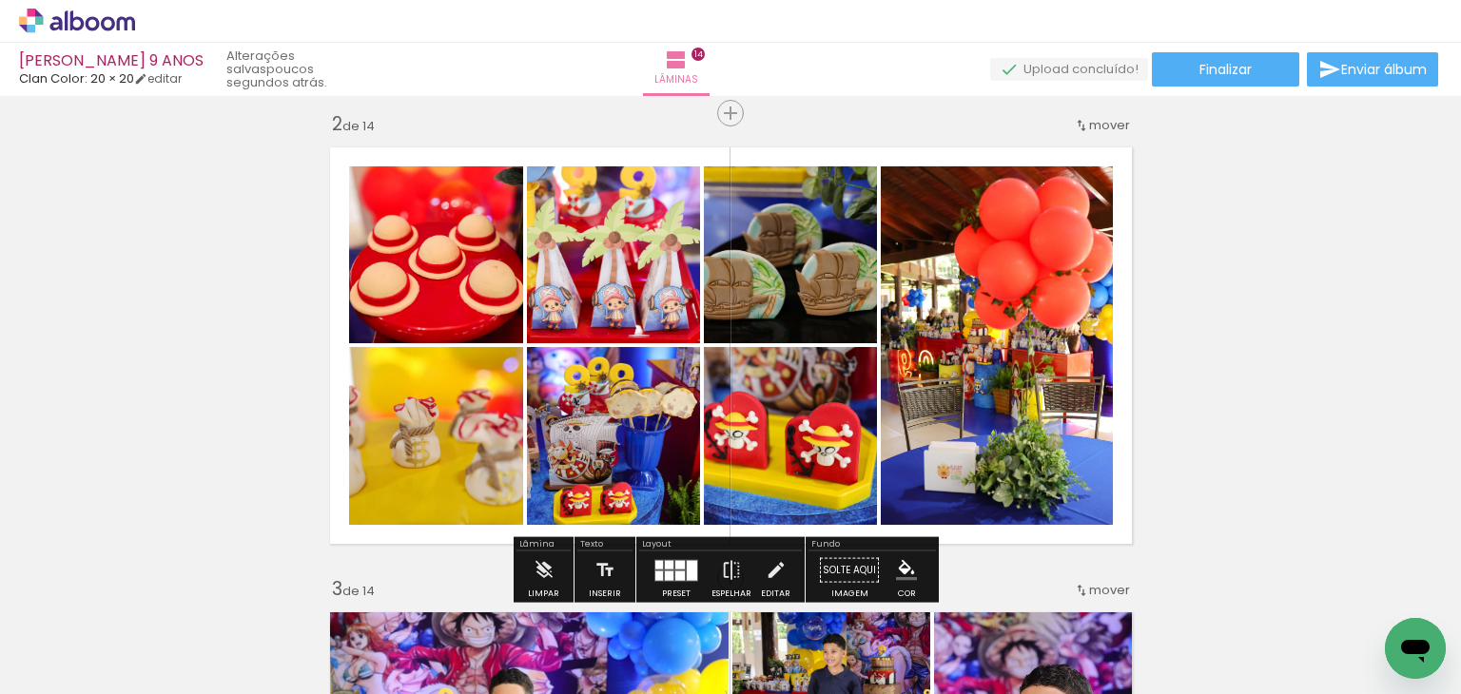
click at [538, 627] on div at bounding box center [516, 630] width 63 height 94
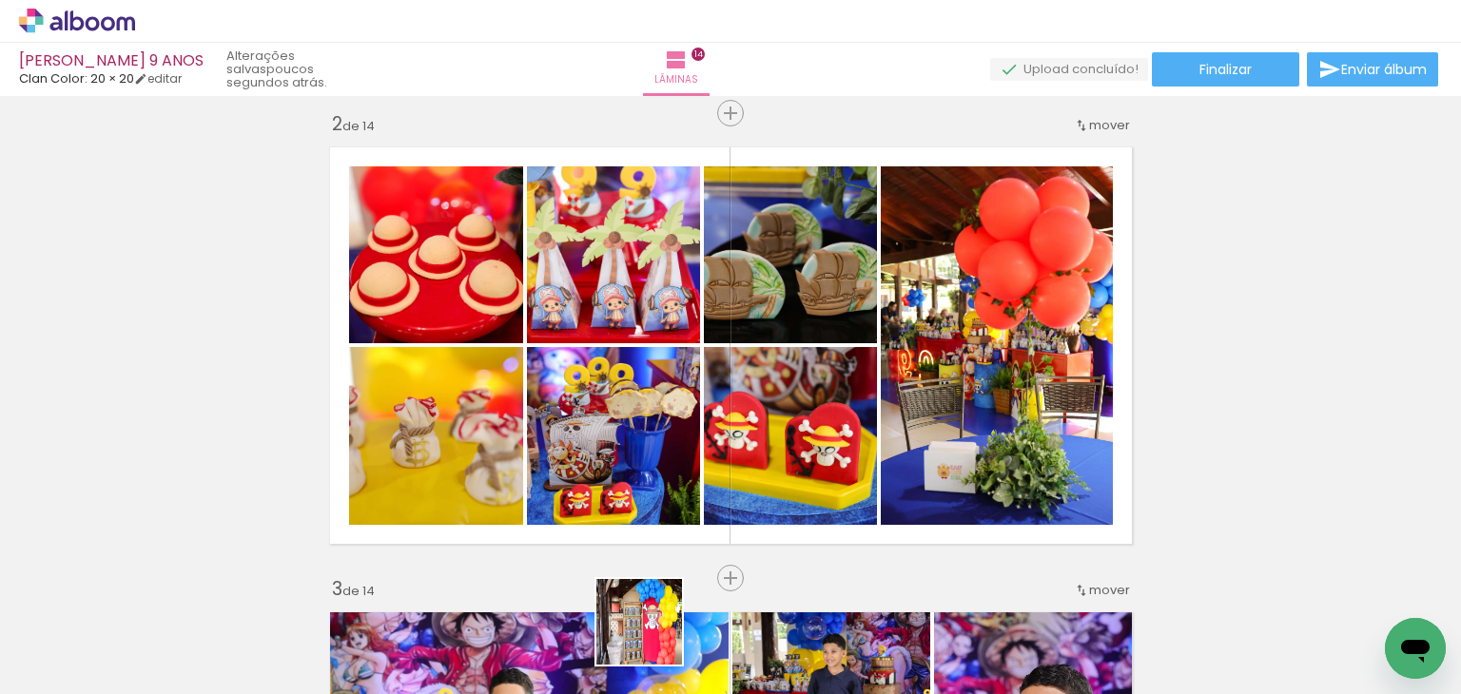
drag, startPoint x: 632, startPoint y: 650, endPoint x: 643, endPoint y: 636, distance: 17.5
click at [649, 636] on div at bounding box center [623, 630] width 94 height 63
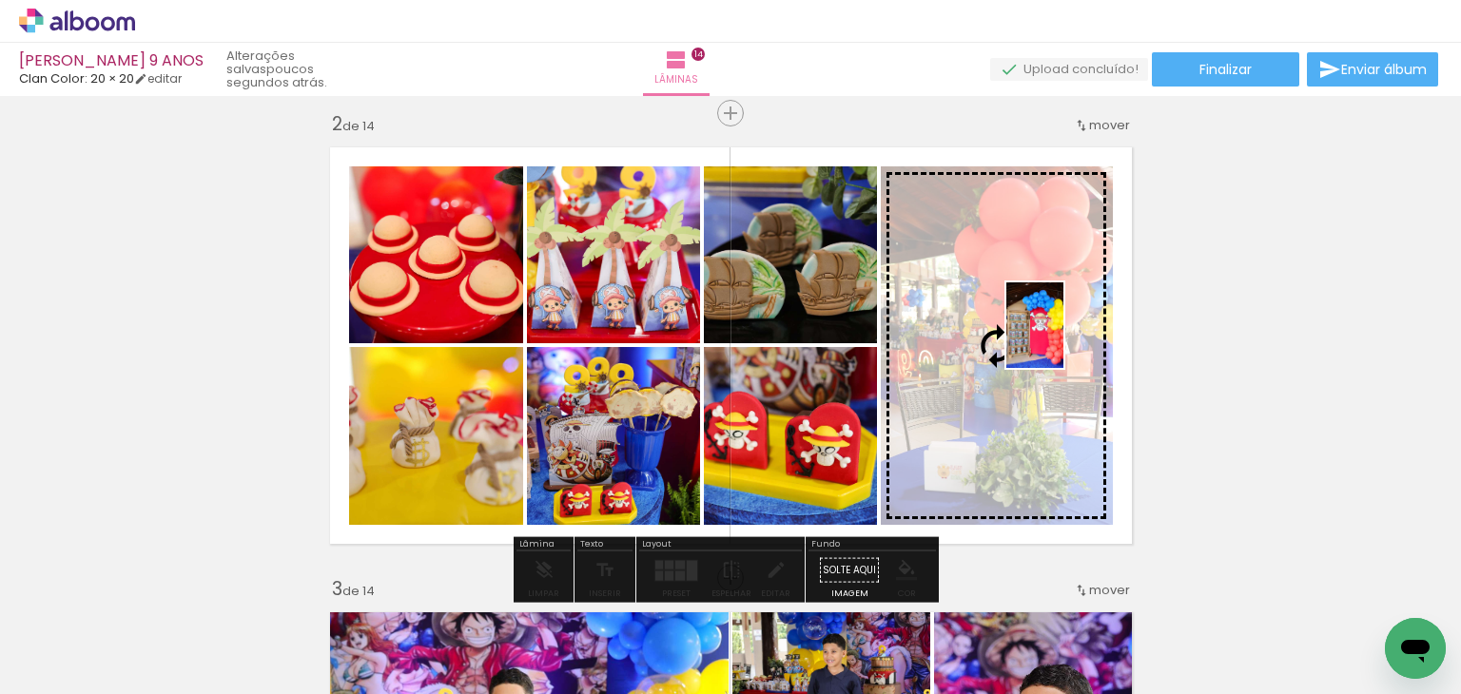
drag, startPoint x: 524, startPoint y: 649, endPoint x: 1063, endPoint y: 340, distance: 621.6
click at [1063, 340] on quentale-workspace at bounding box center [730, 347] width 1461 height 694
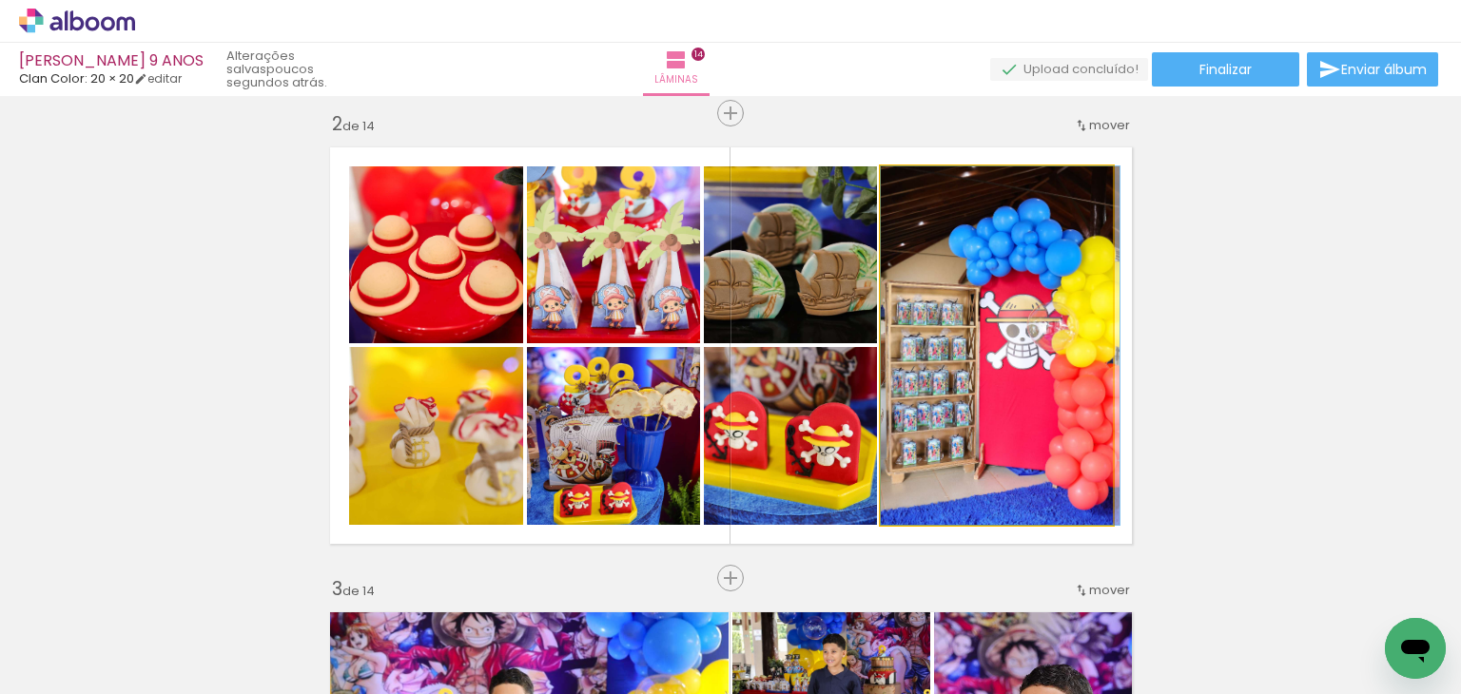
drag, startPoint x: 1022, startPoint y: 396, endPoint x: 1031, endPoint y: 391, distance: 9.8
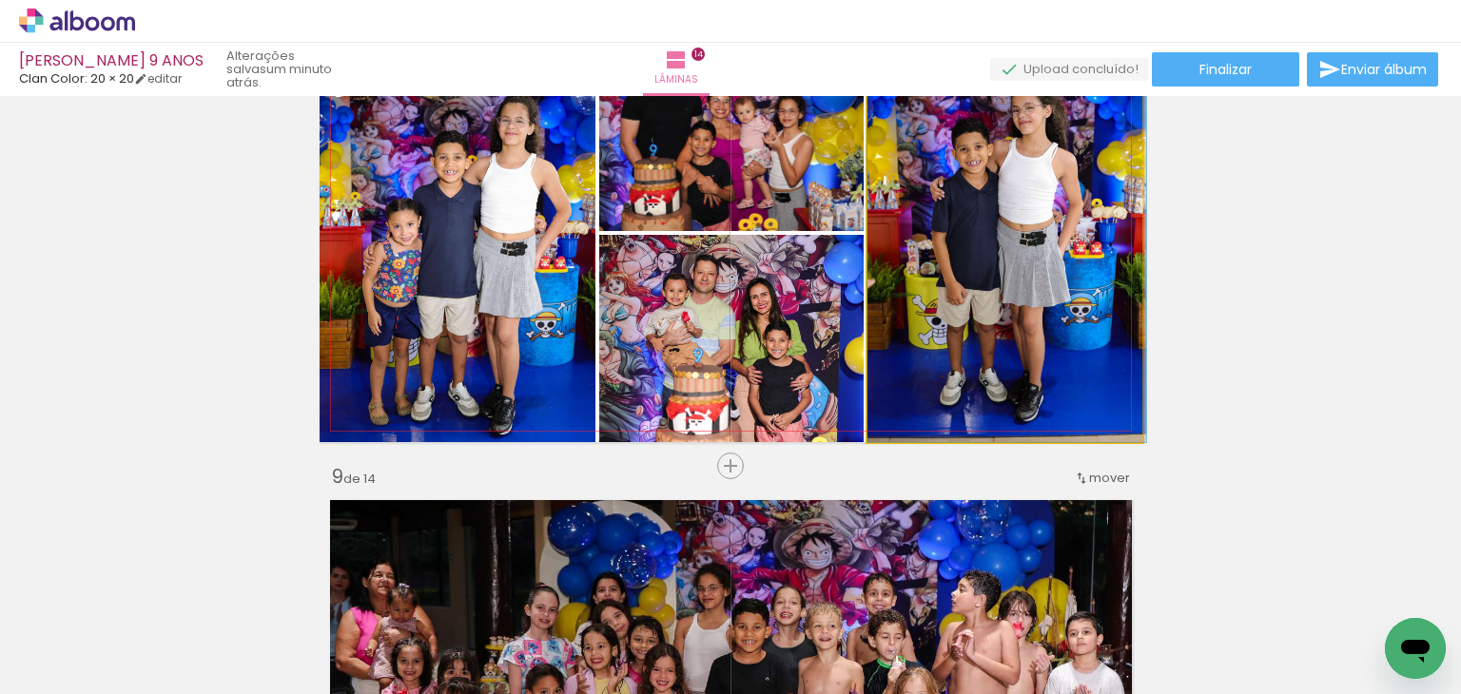
scroll to position [3428, 0]
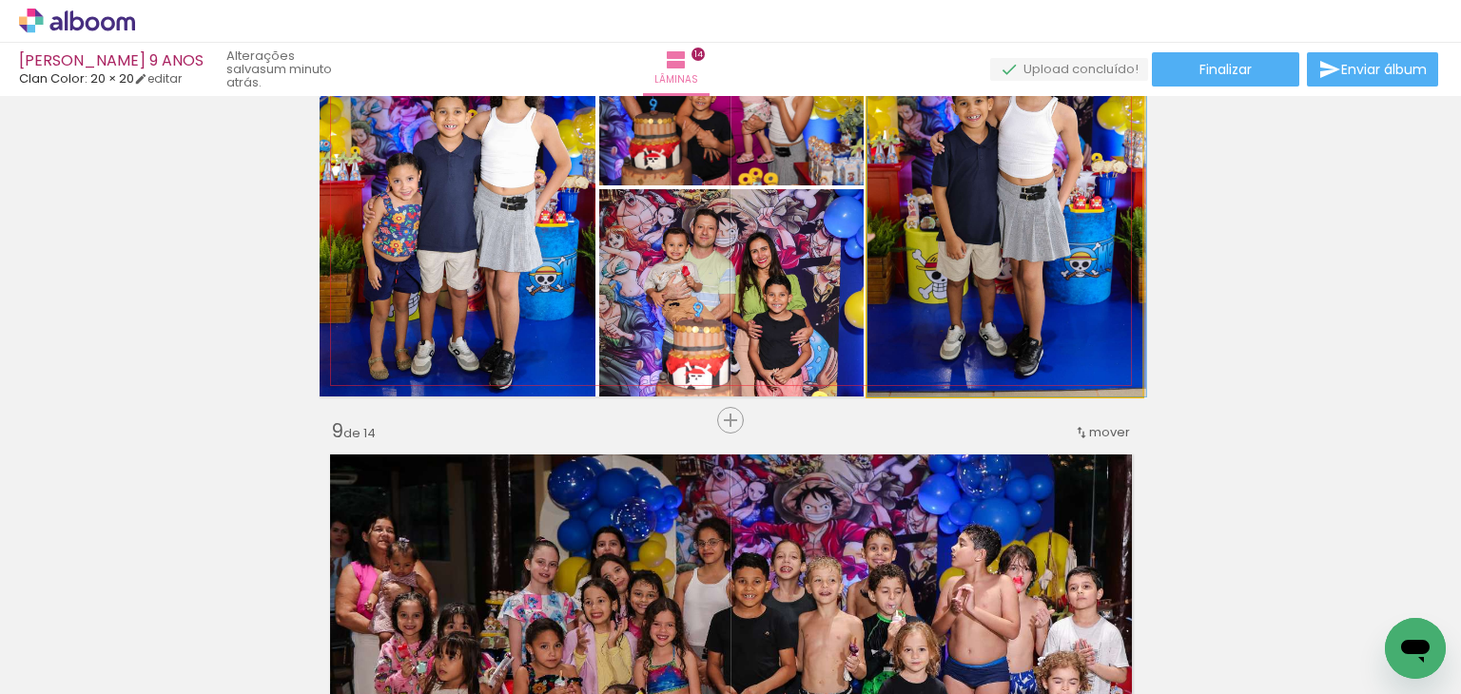
drag, startPoint x: 941, startPoint y: 277, endPoint x: 962, endPoint y: 340, distance: 66.5
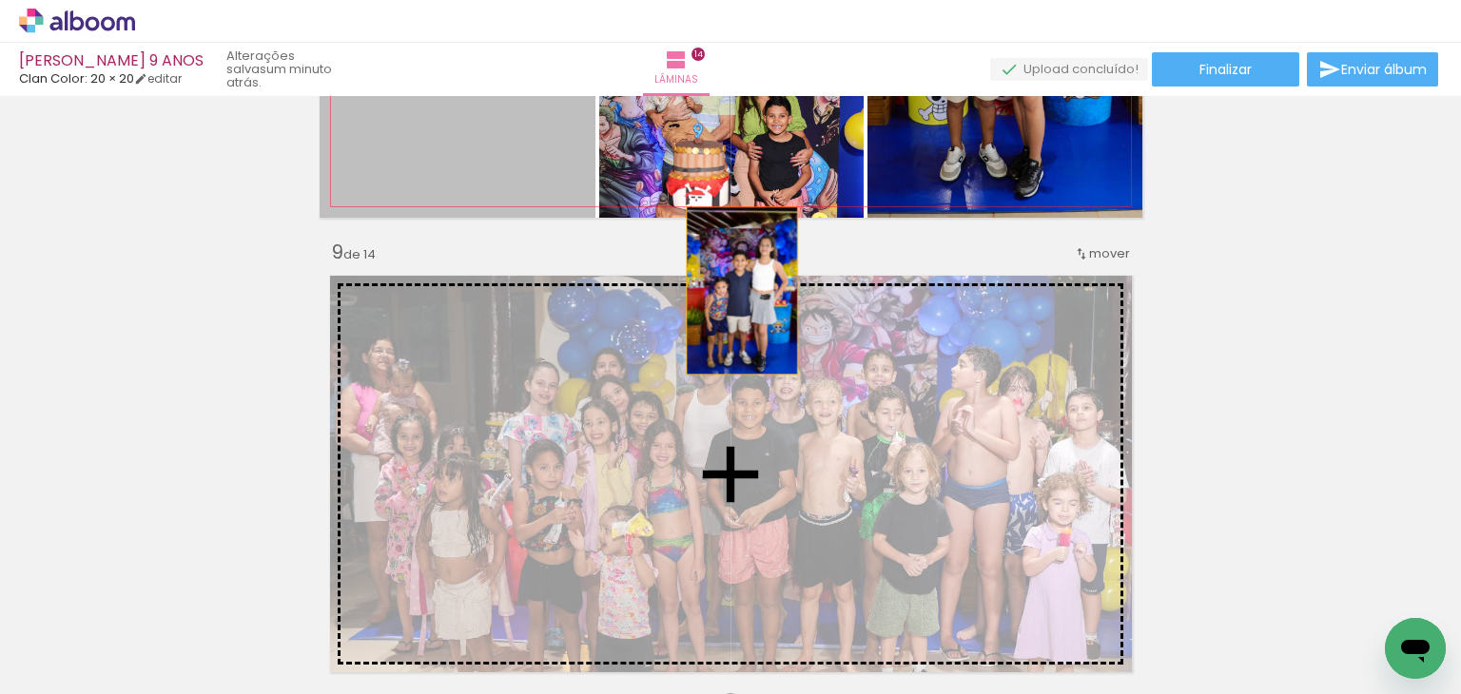
scroll to position [3618, 0]
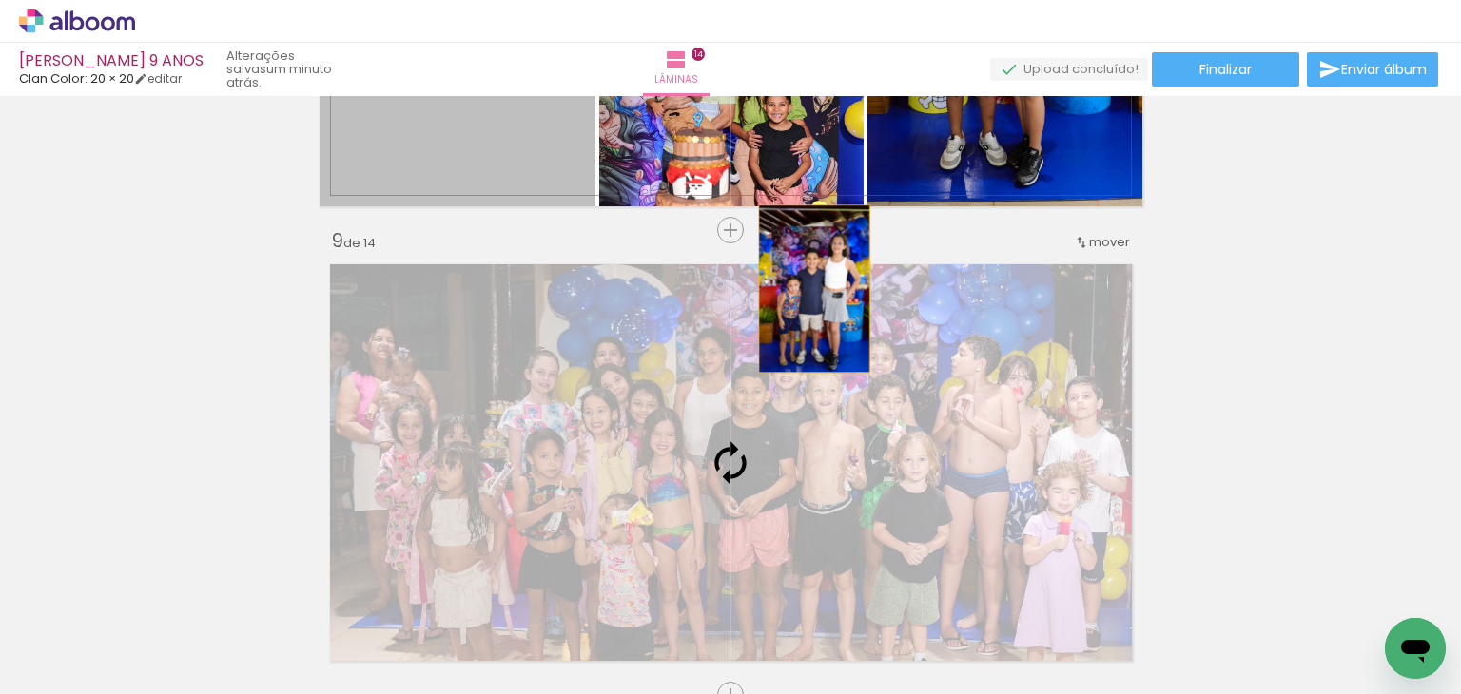
drag, startPoint x: 380, startPoint y: 254, endPoint x: 806, endPoint y: 478, distance: 481.6
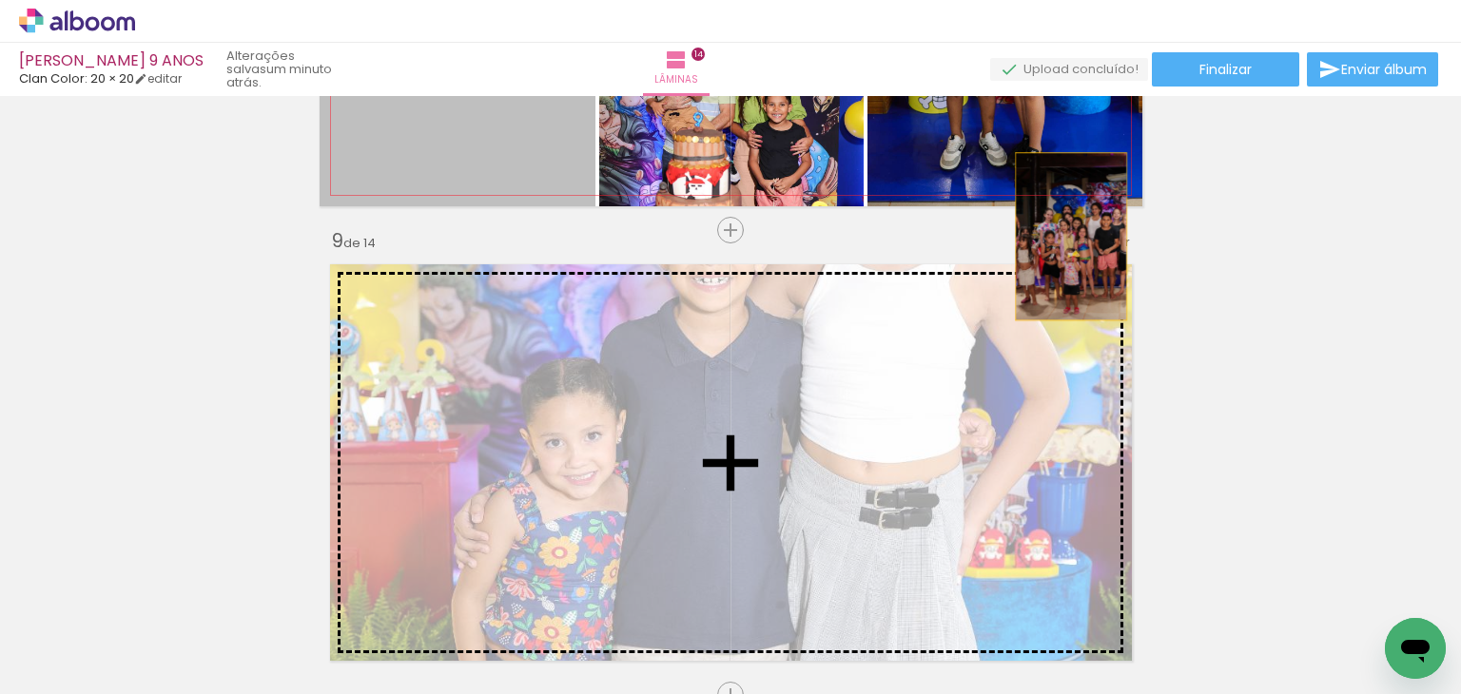
drag, startPoint x: 476, startPoint y: 308, endPoint x: 1063, endPoint y: 521, distance: 625.2
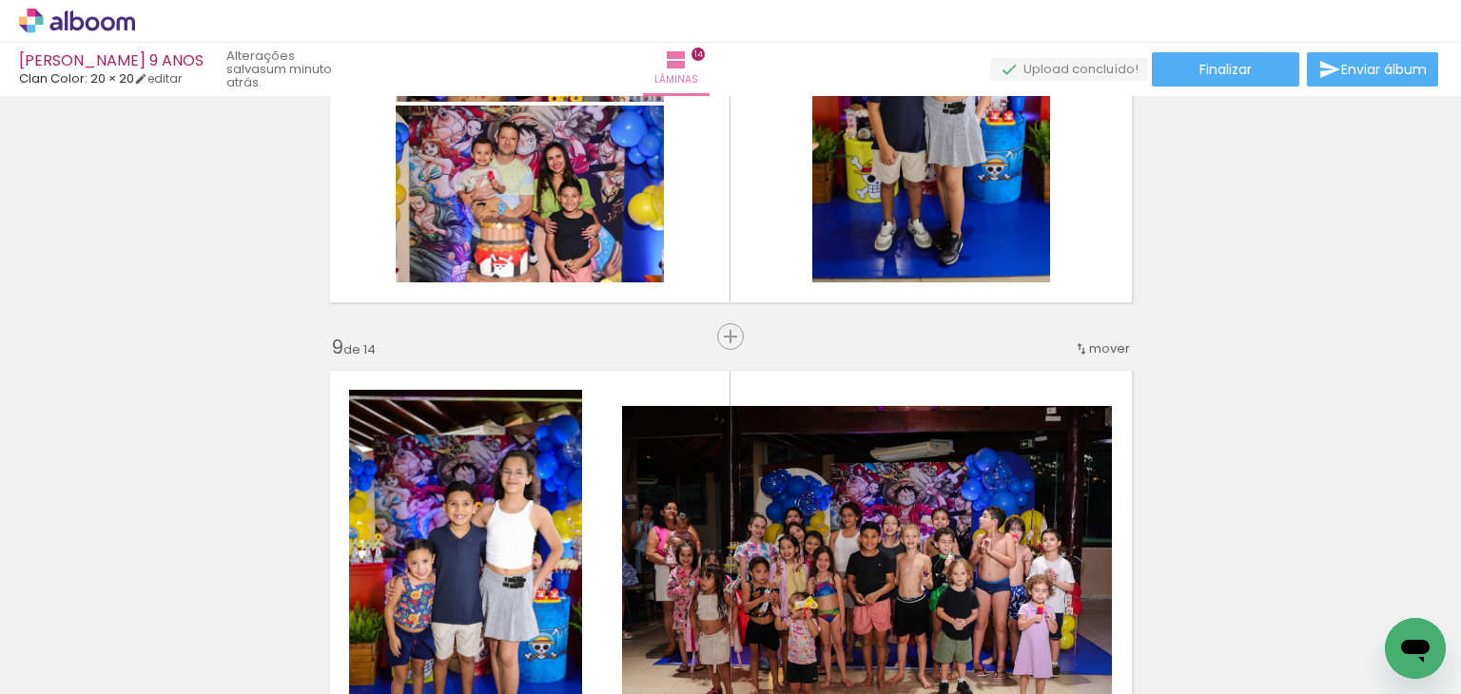
scroll to position [3237, 0]
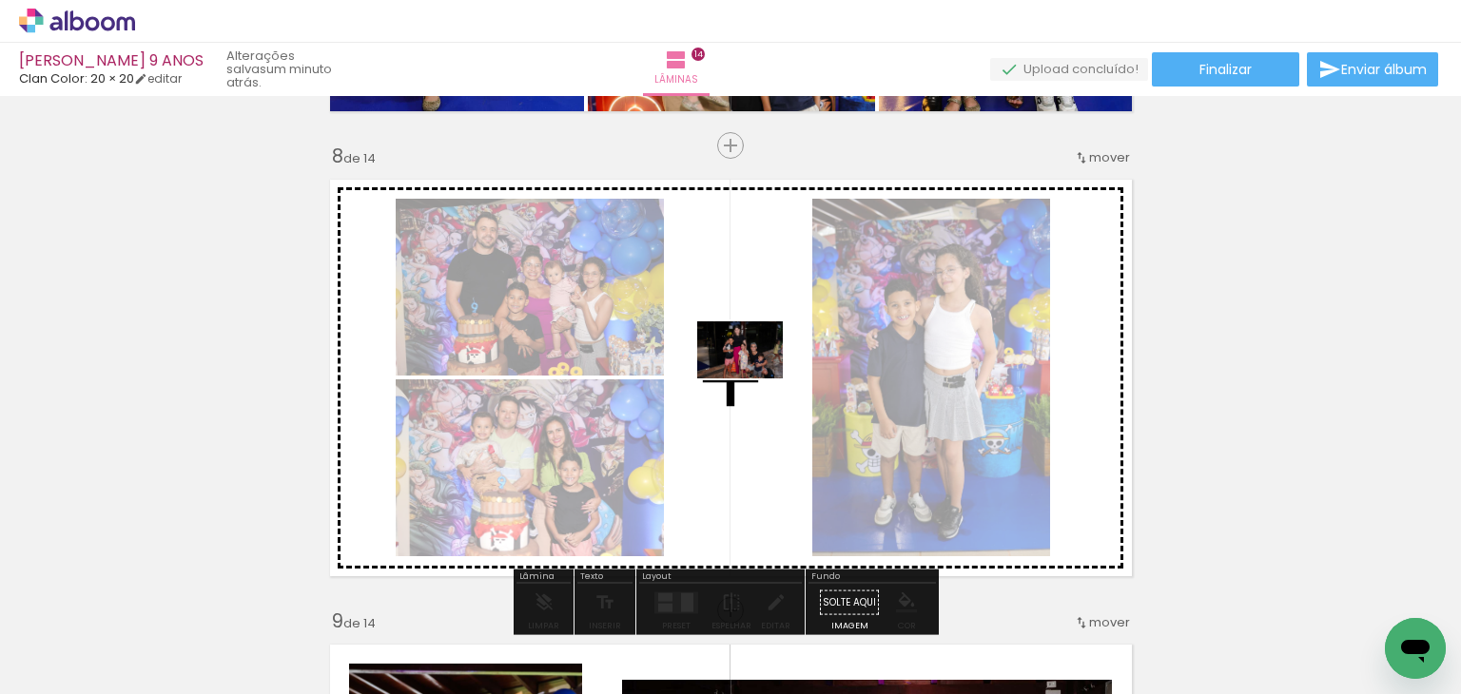
drag, startPoint x: 1389, startPoint y: 614, endPoint x: 696, endPoint y: 357, distance: 738.8
click at [681, 351] on quentale-workspace at bounding box center [730, 347] width 1461 height 694
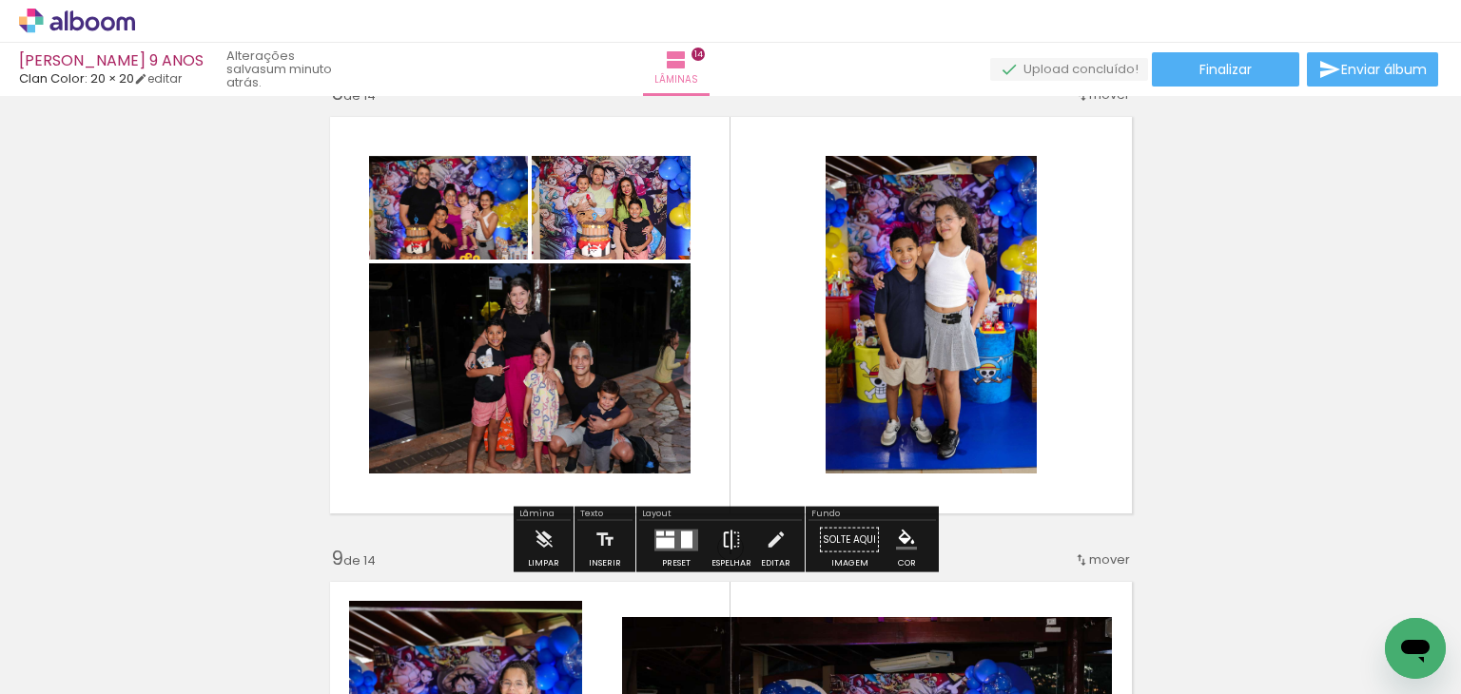
scroll to position [3333, 0]
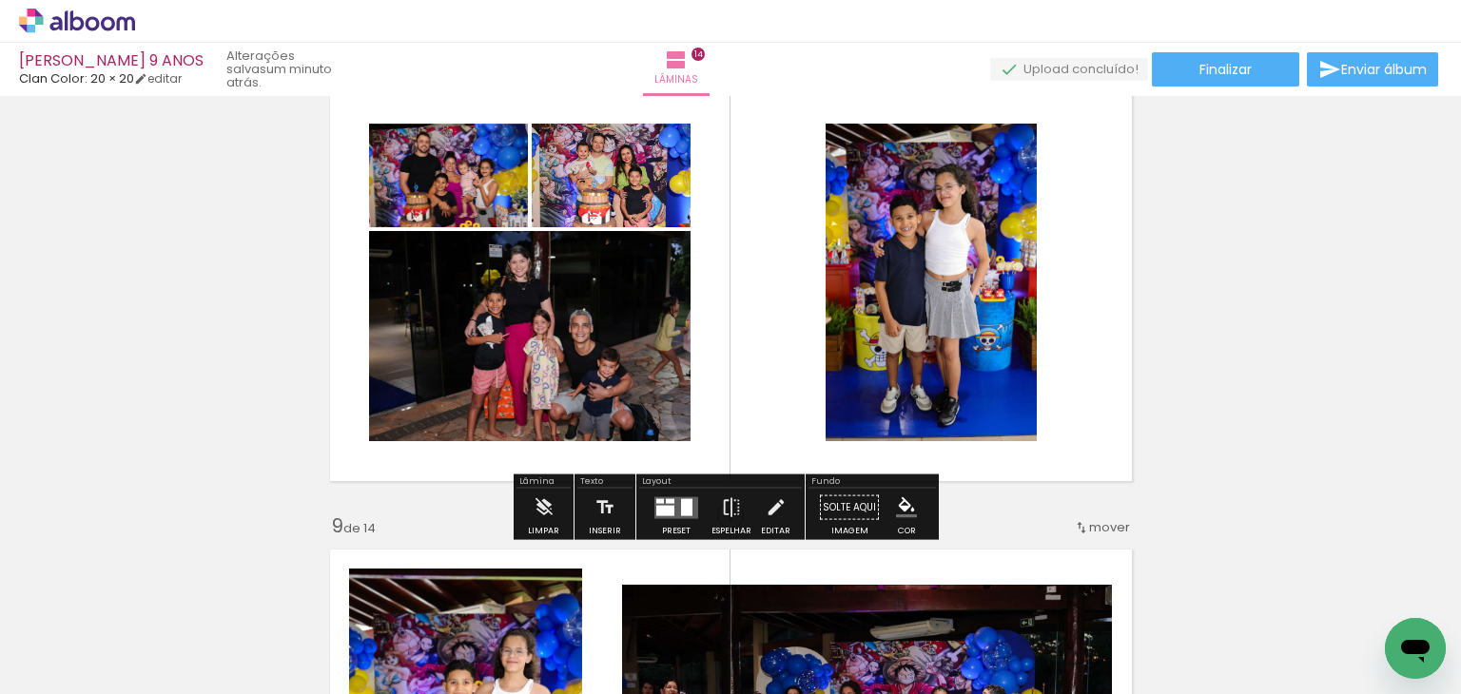
click at [679, 495] on div at bounding box center [676, 508] width 51 height 38
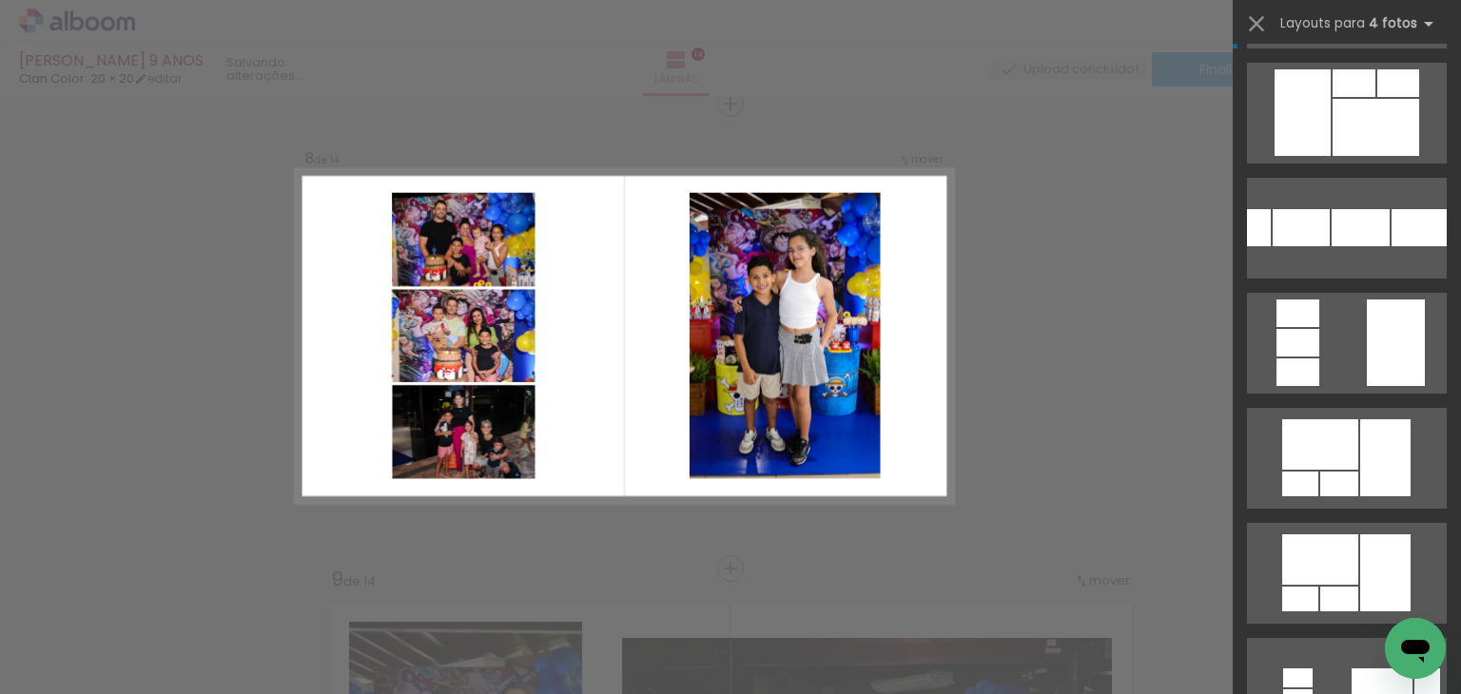
scroll to position [856, 0]
